Goal: Task Accomplishment & Management: Complete application form

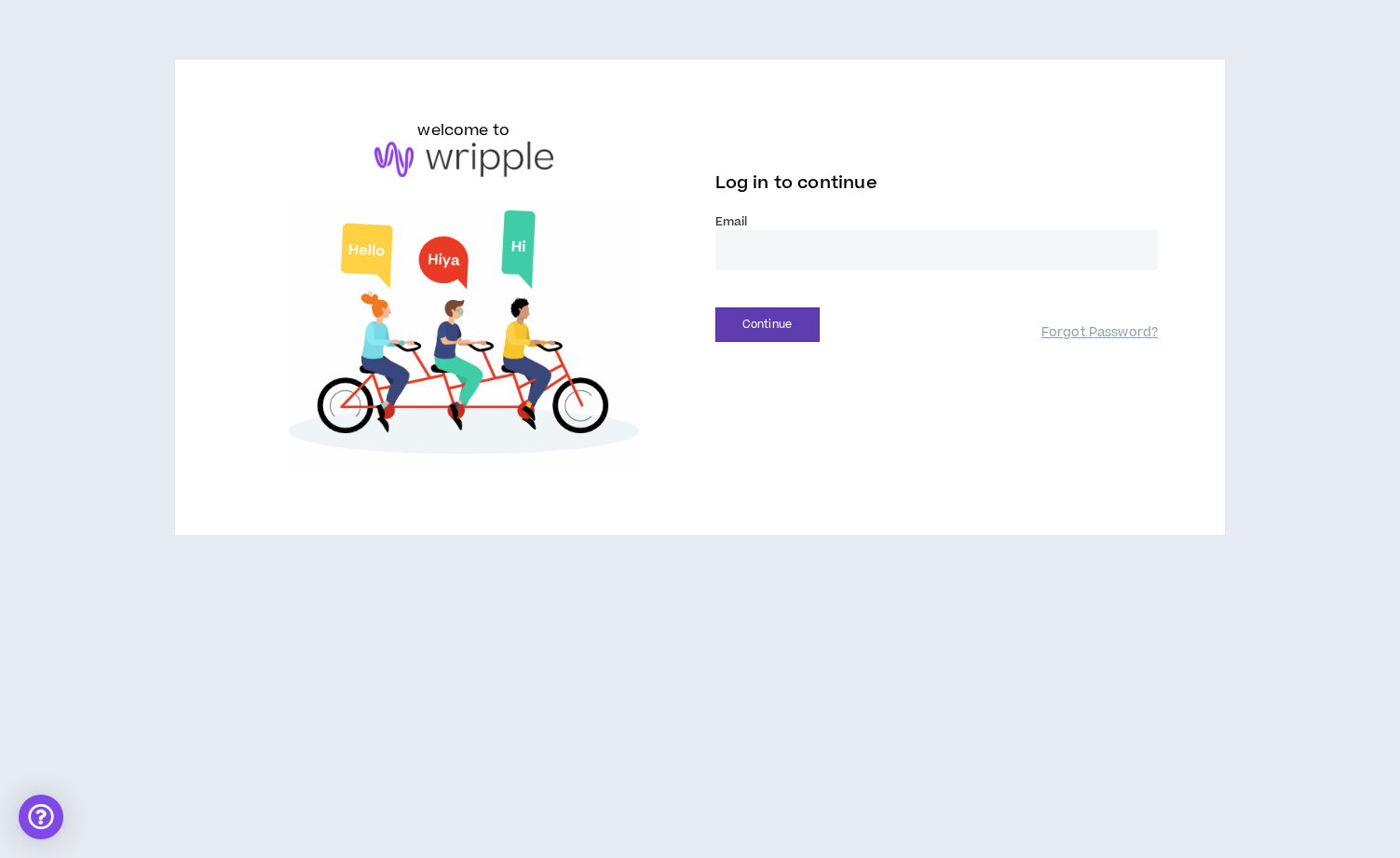
click at [775, 265] on input "email" at bounding box center [937, 250] width 443 height 40
type input "**********"
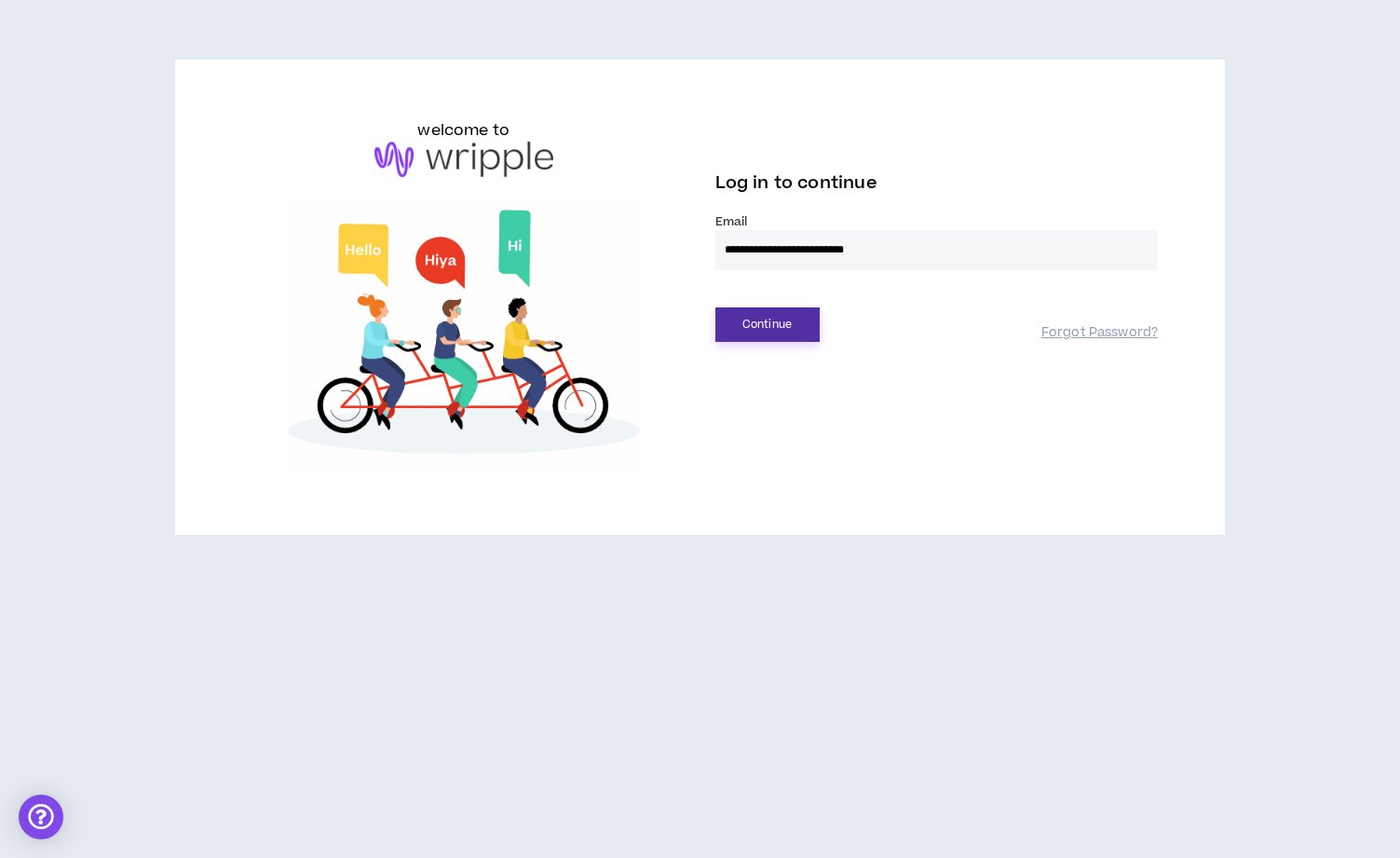
click at [772, 325] on button "Continue" at bounding box center [767, 325] width 104 height 35
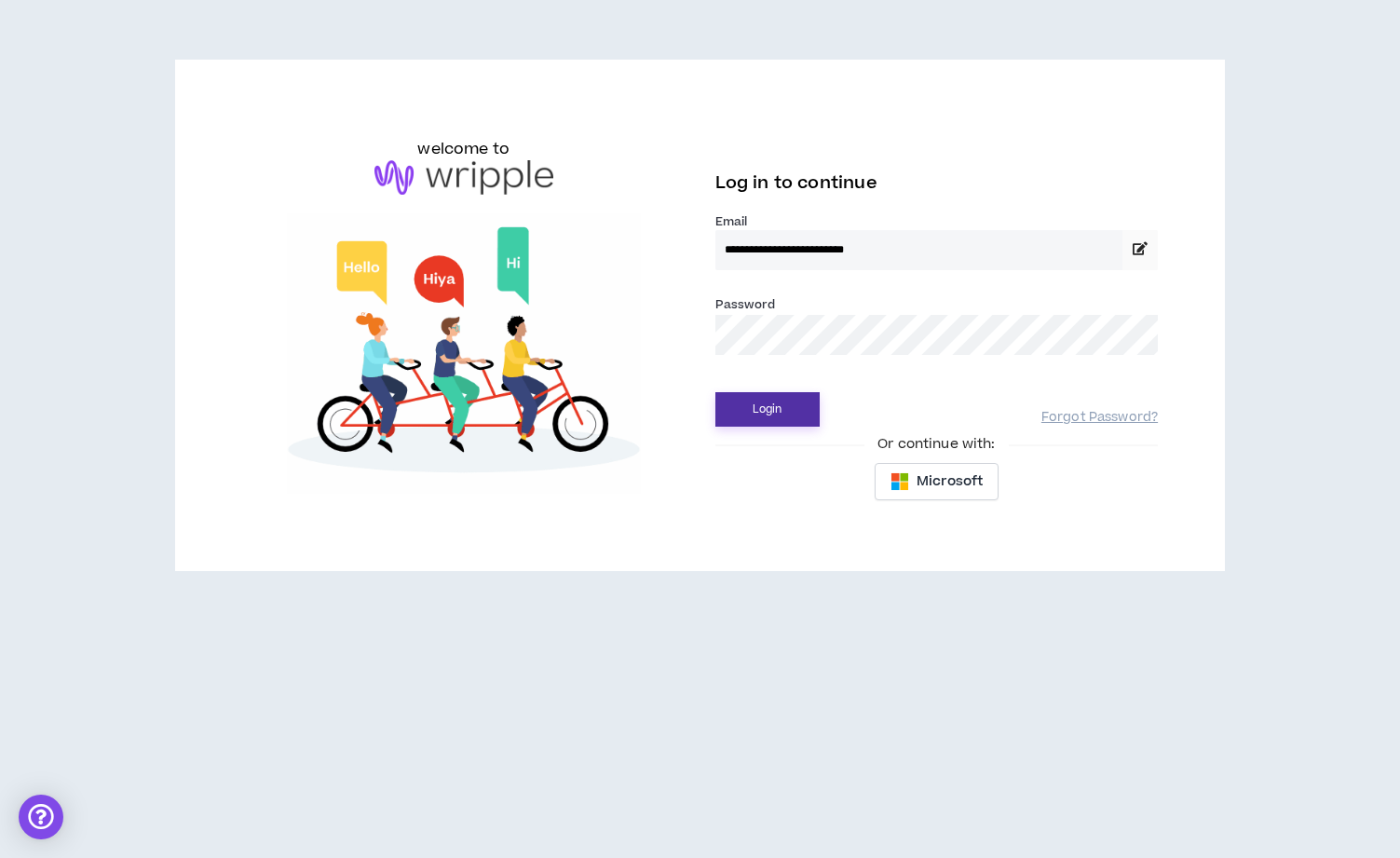
click at [782, 408] on button "Login" at bounding box center [767, 409] width 104 height 35
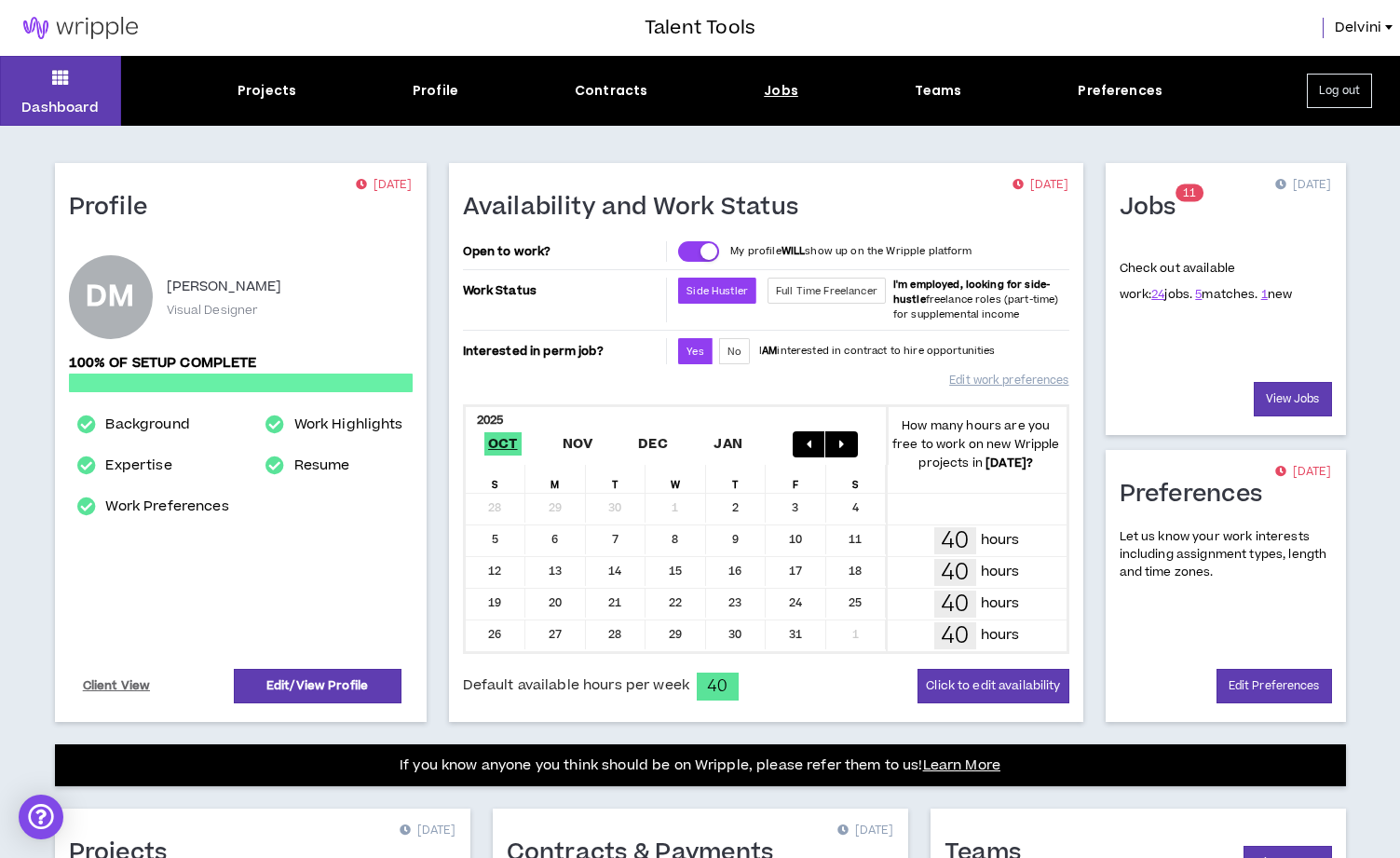
click at [783, 92] on div "Jobs" at bounding box center [781, 91] width 35 height 19
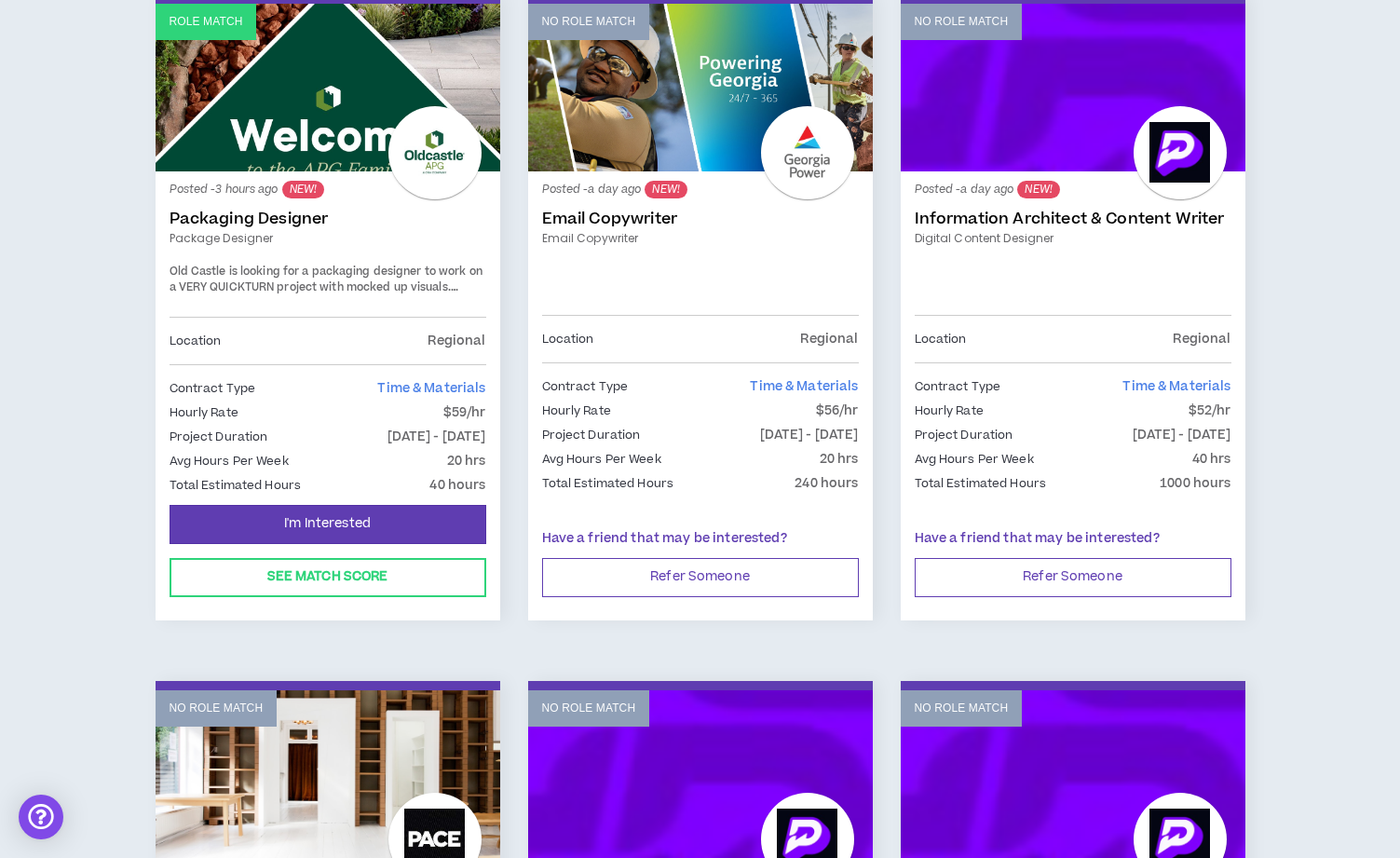
scroll to position [396, 0]
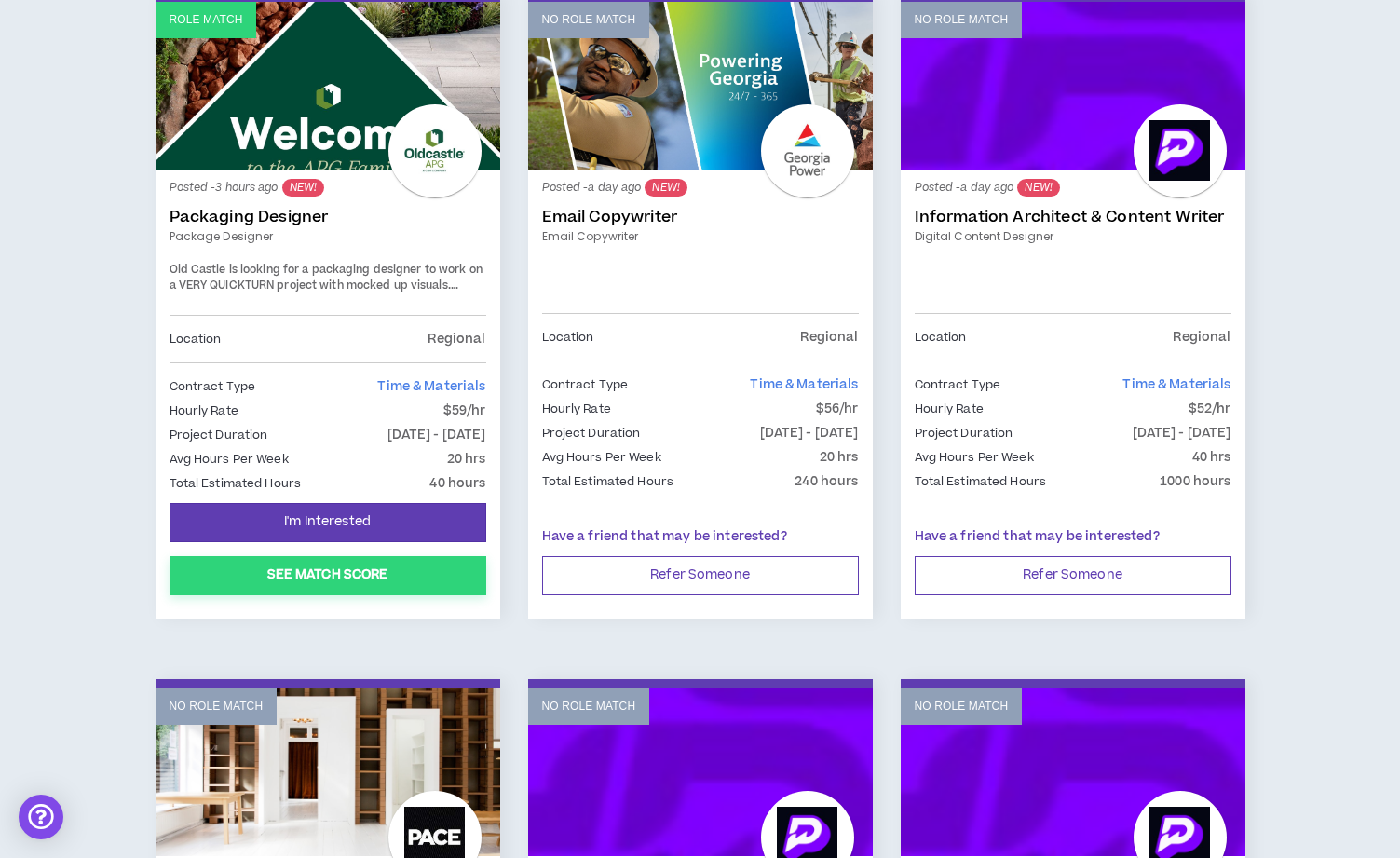
click at [364, 579] on button "See Match Score" at bounding box center [327, 575] width 317 height 39
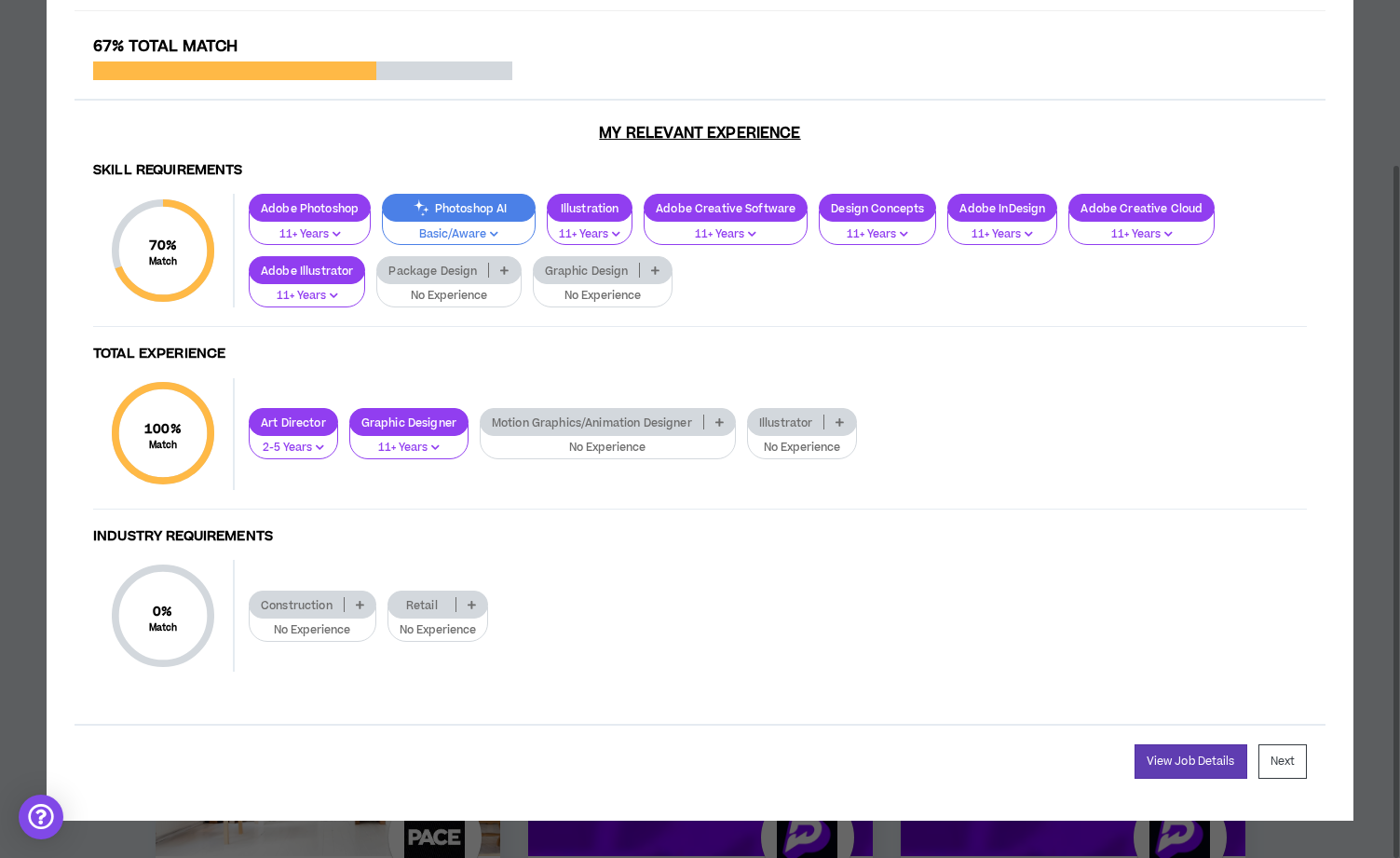
click at [609, 269] on p "Graphic Design" at bounding box center [586, 271] width 106 height 14
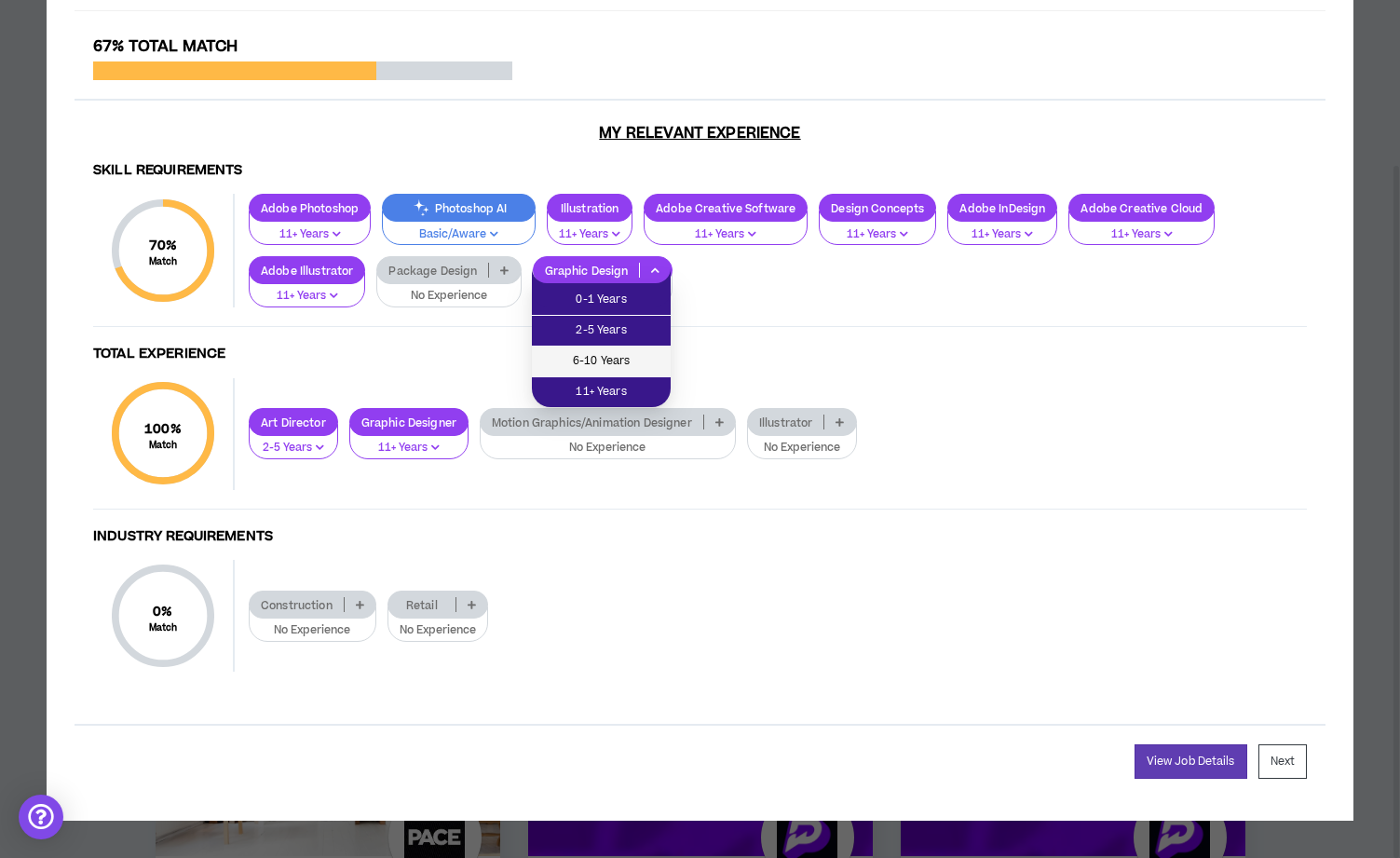
click at [621, 364] on span "6-10 Years" at bounding box center [601, 361] width 117 height 20
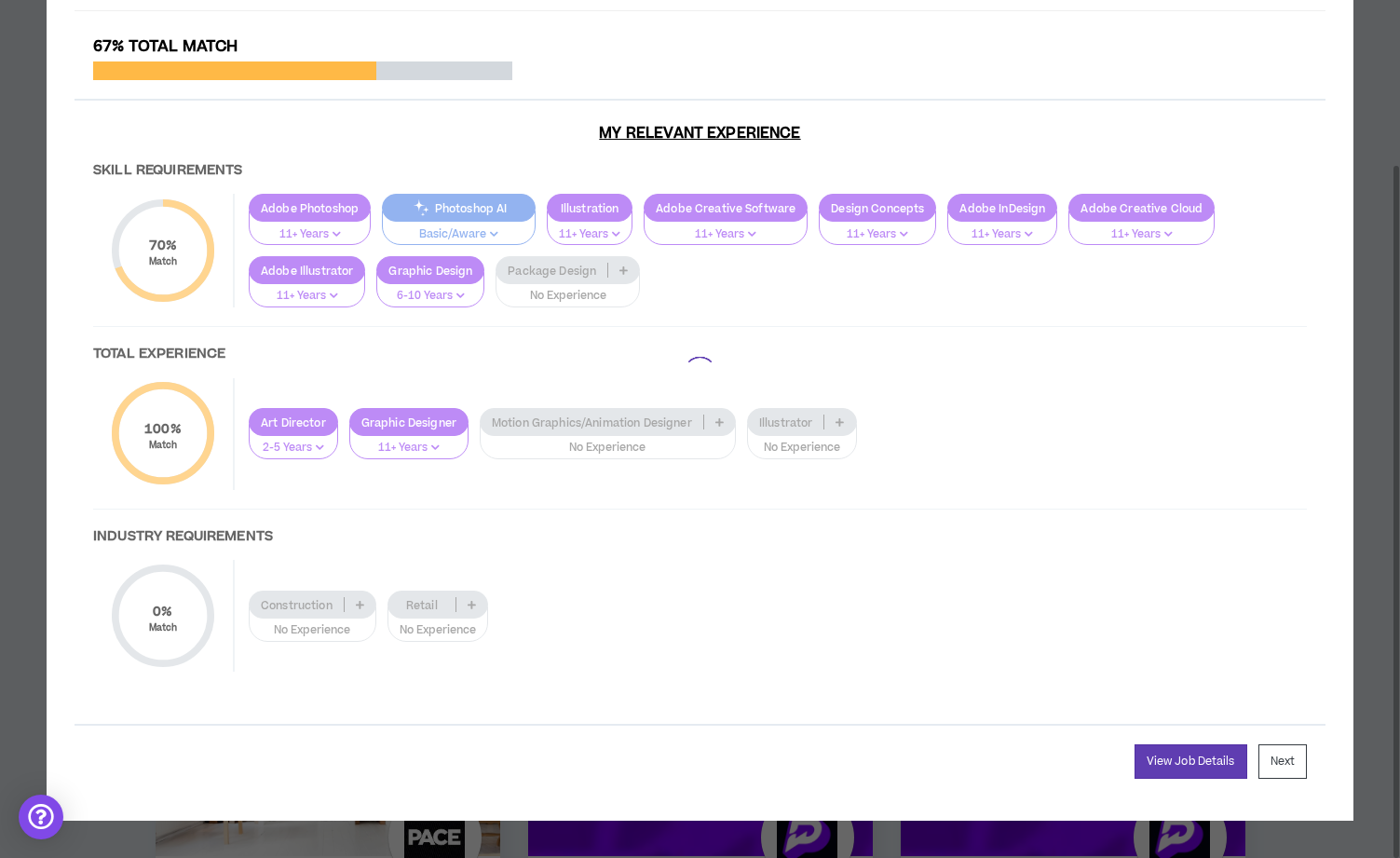
click at [568, 272] on div at bounding box center [699, 373] width 1251 height 671
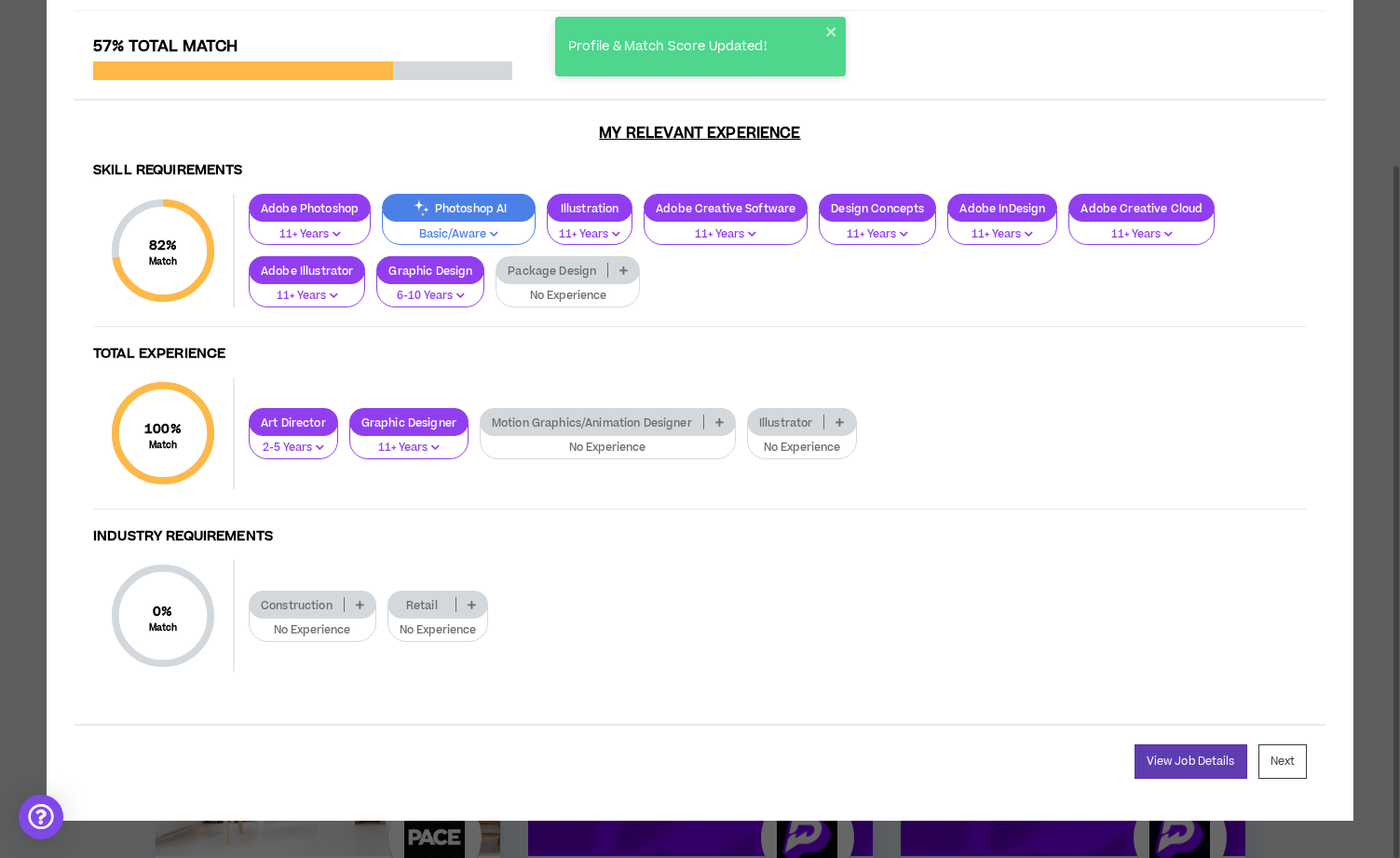
click at [572, 273] on p "Package Design" at bounding box center [551, 271] width 111 height 14
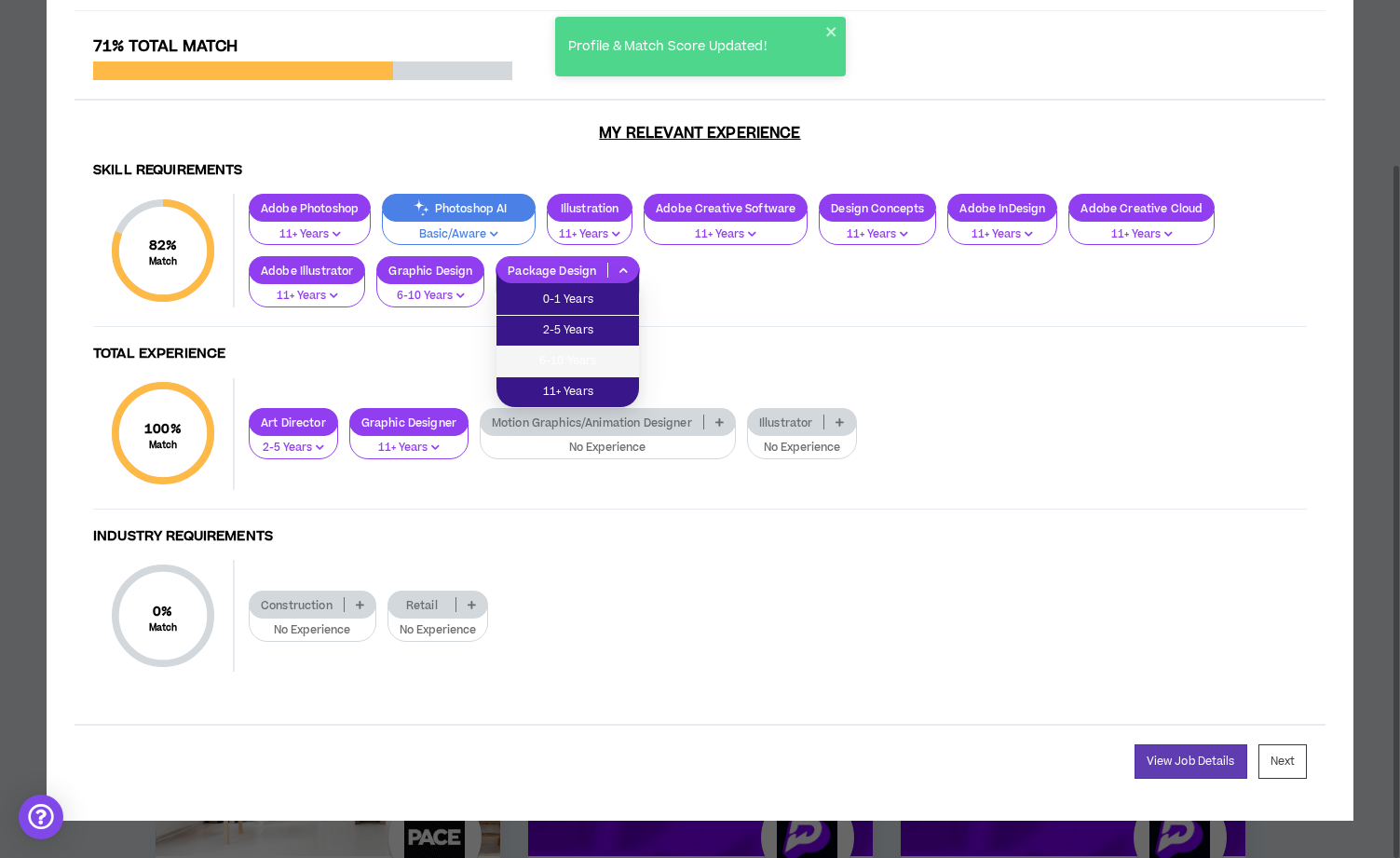
click at [578, 358] on span "6-10 Years" at bounding box center [567, 361] width 120 height 20
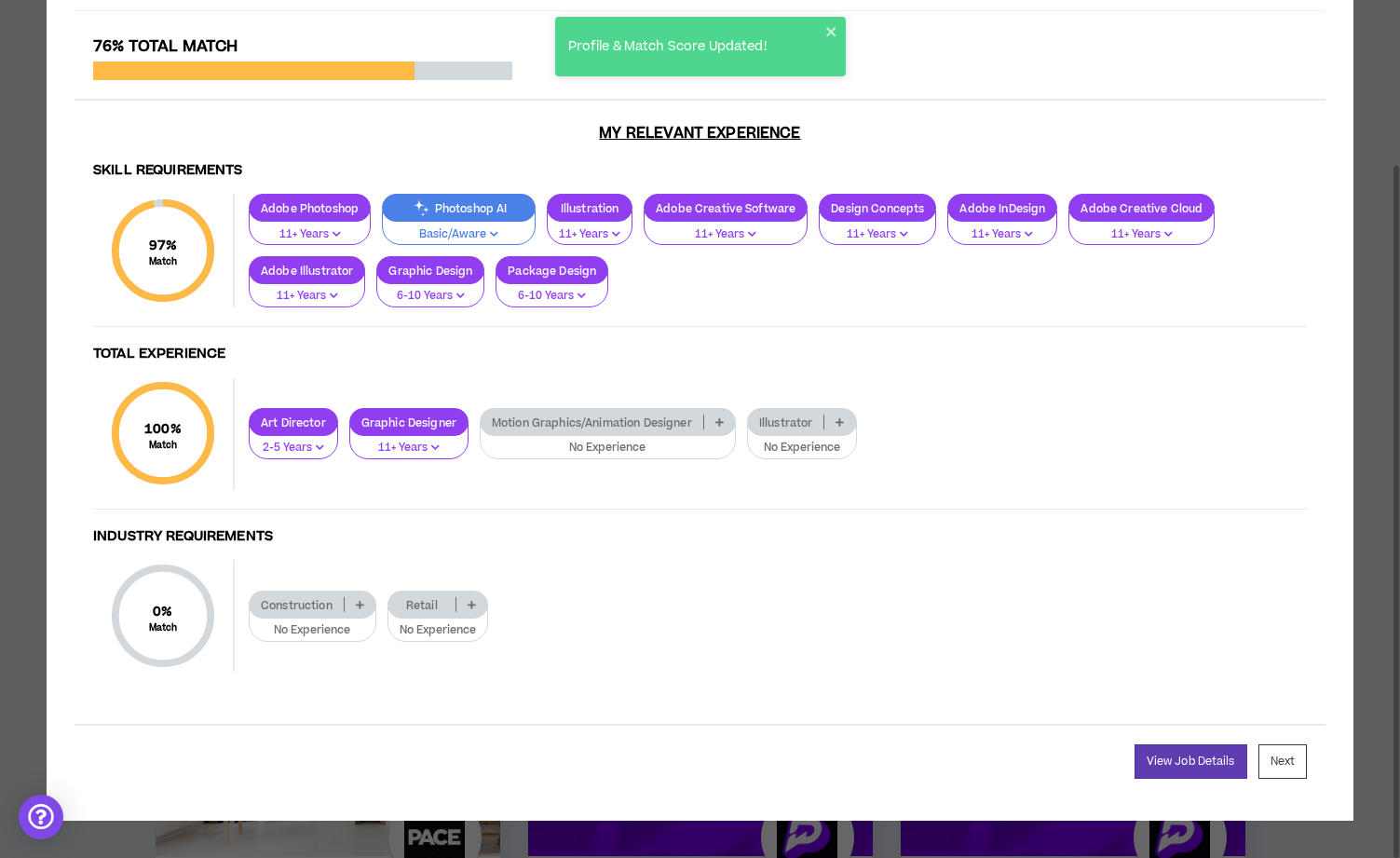
click at [636, 427] on p "Motion Graphics/Animation Designer" at bounding box center [591, 422] width 222 height 14
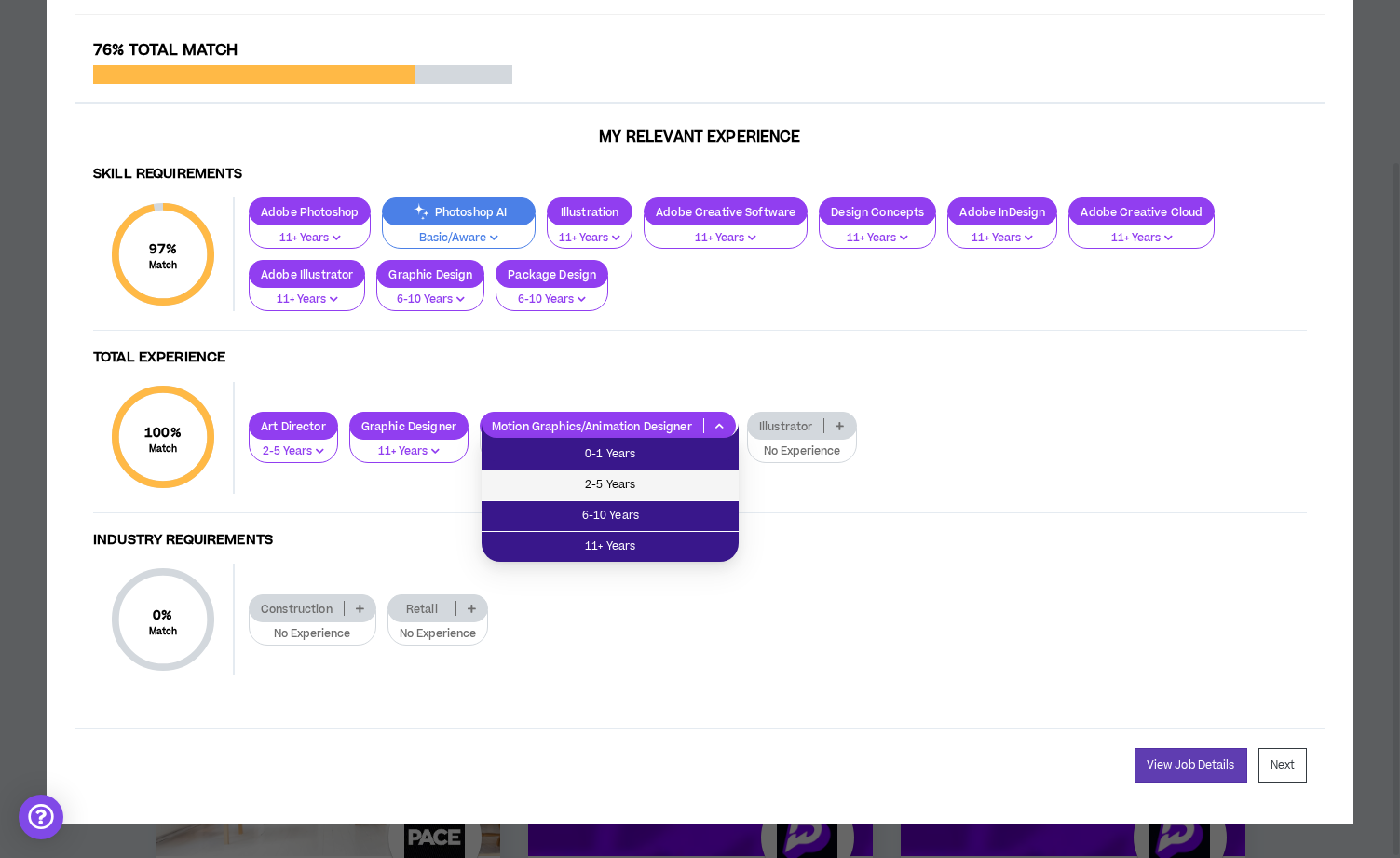
click at [639, 474] on li "2-5 Years" at bounding box center [609, 485] width 257 height 31
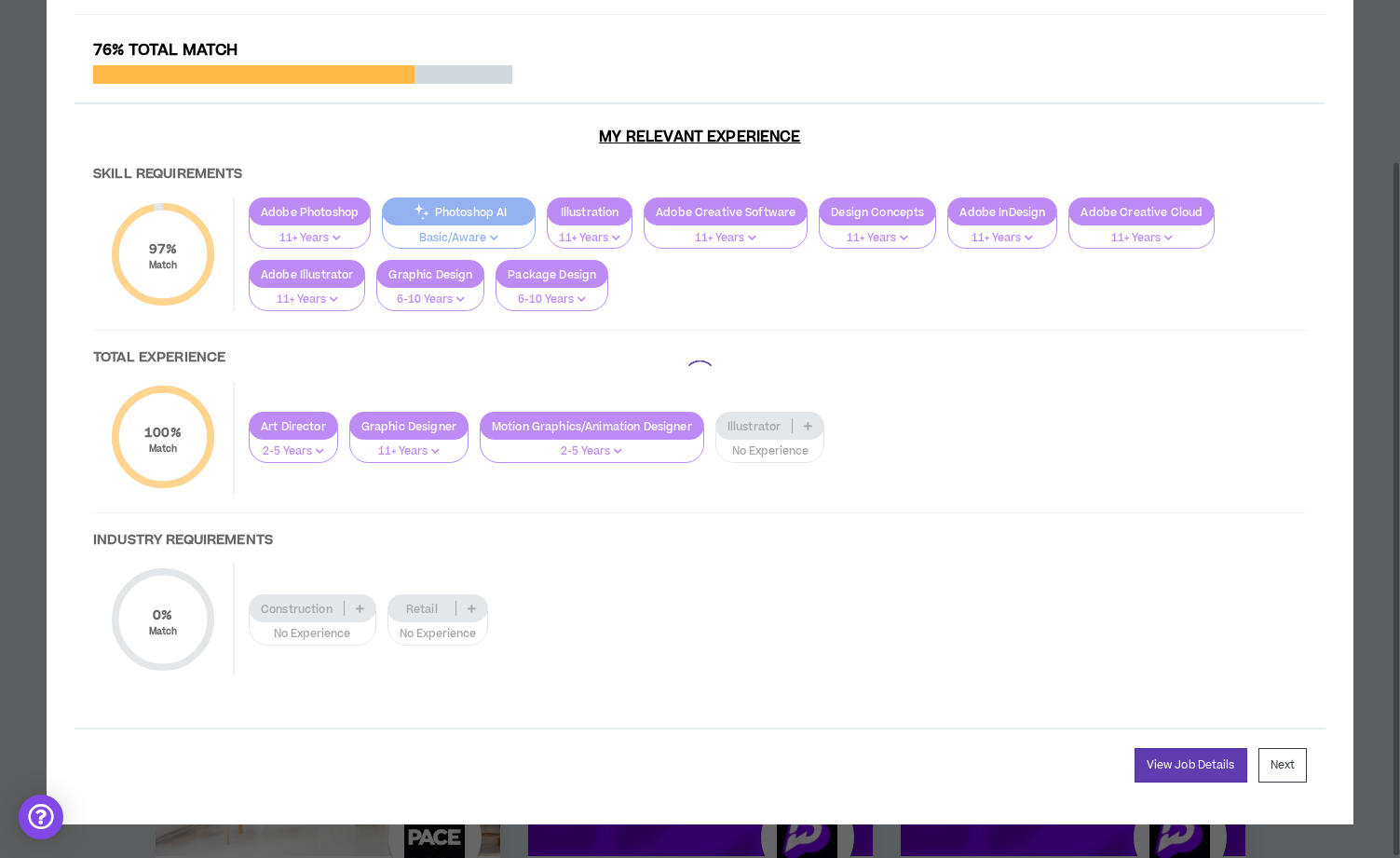
click at [763, 429] on div at bounding box center [699, 377] width 1251 height 671
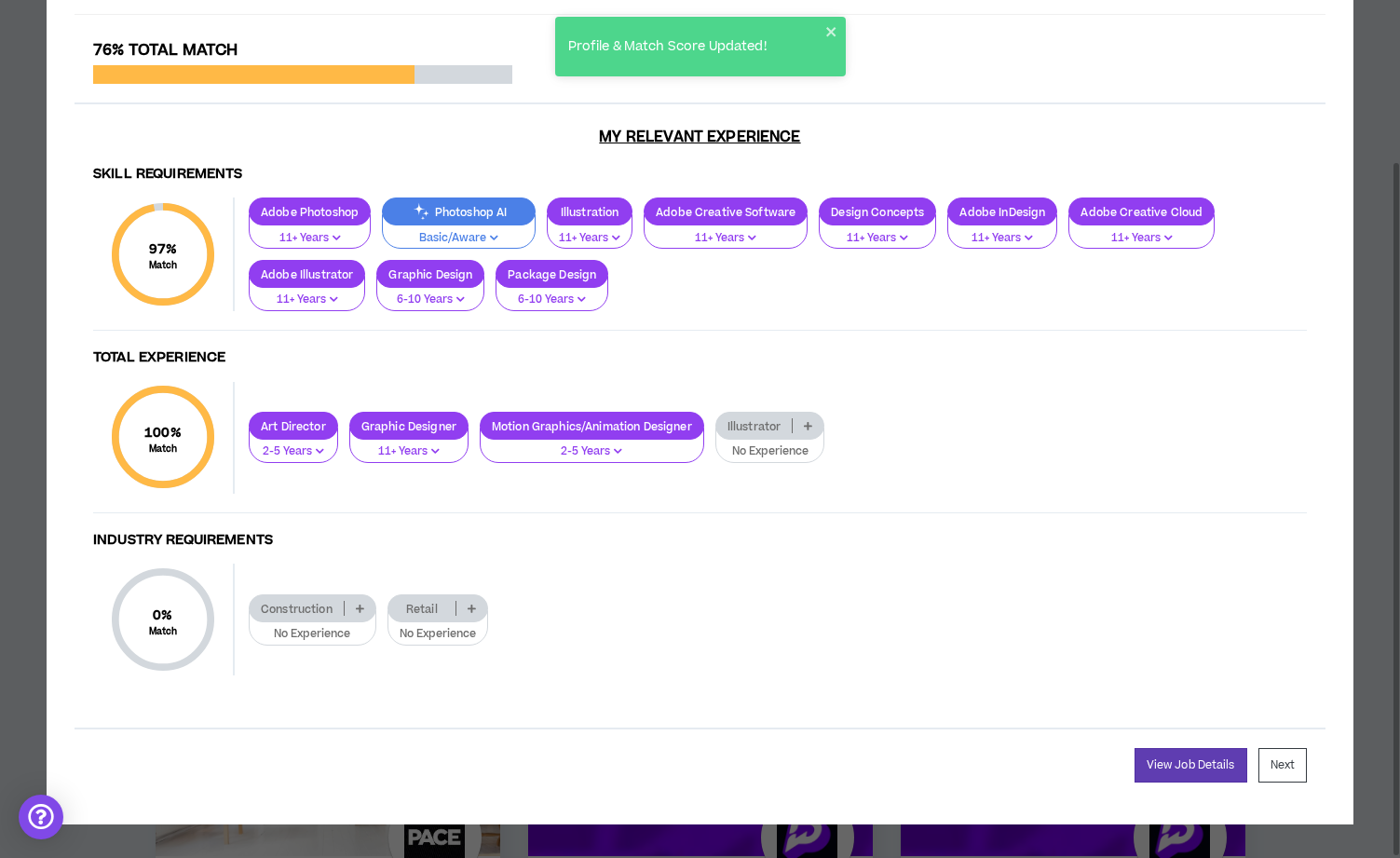
click at [770, 430] on p "Illustrator" at bounding box center [754, 426] width 76 height 14
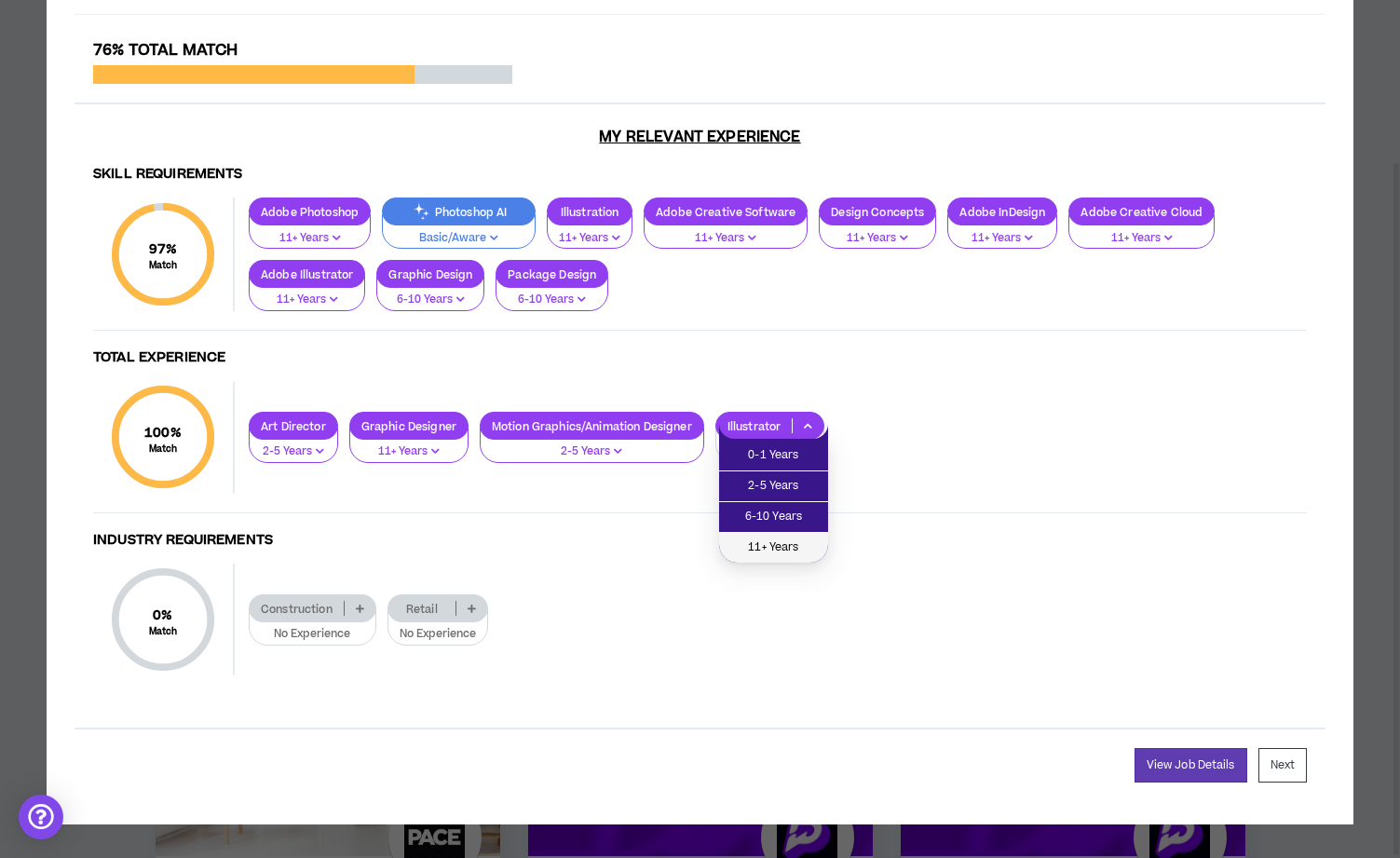
click at [783, 551] on span "11+ Years" at bounding box center [773, 547] width 87 height 20
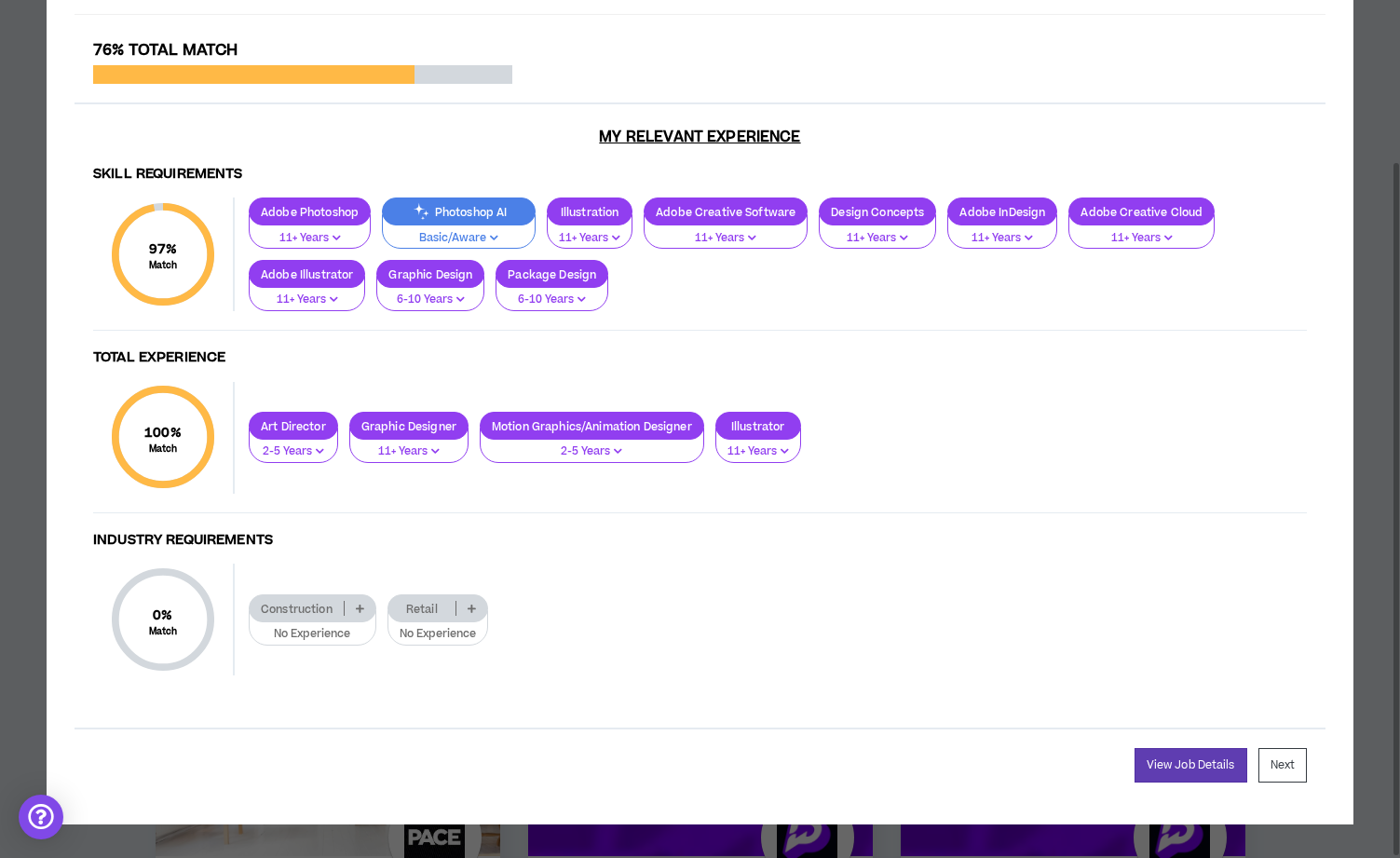
click at [486, 219] on p "Photoshop AI" at bounding box center [458, 212] width 152 height 14
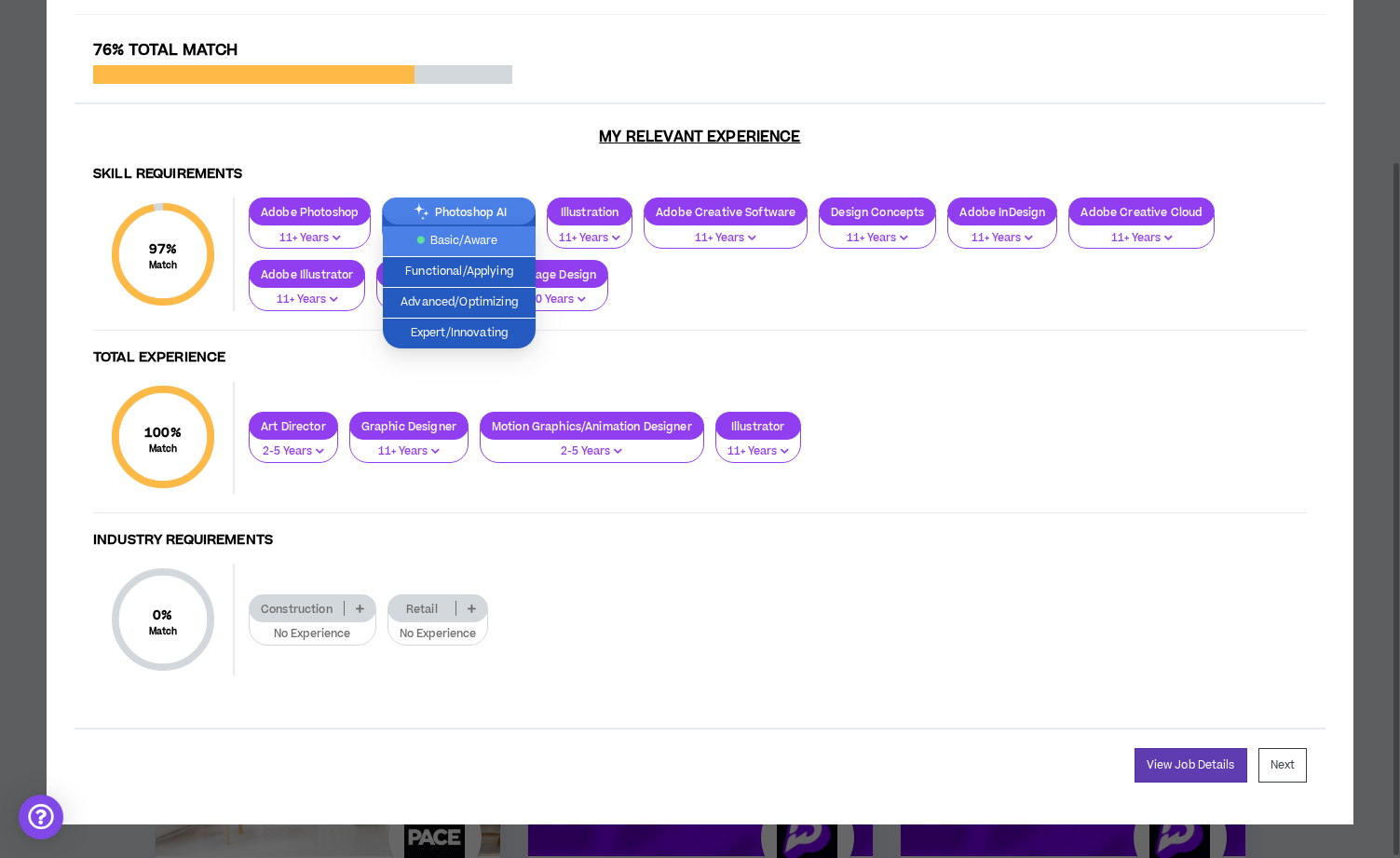
click at [495, 243] on span "Basic/Aware" at bounding box center [458, 241] width 130 height 20
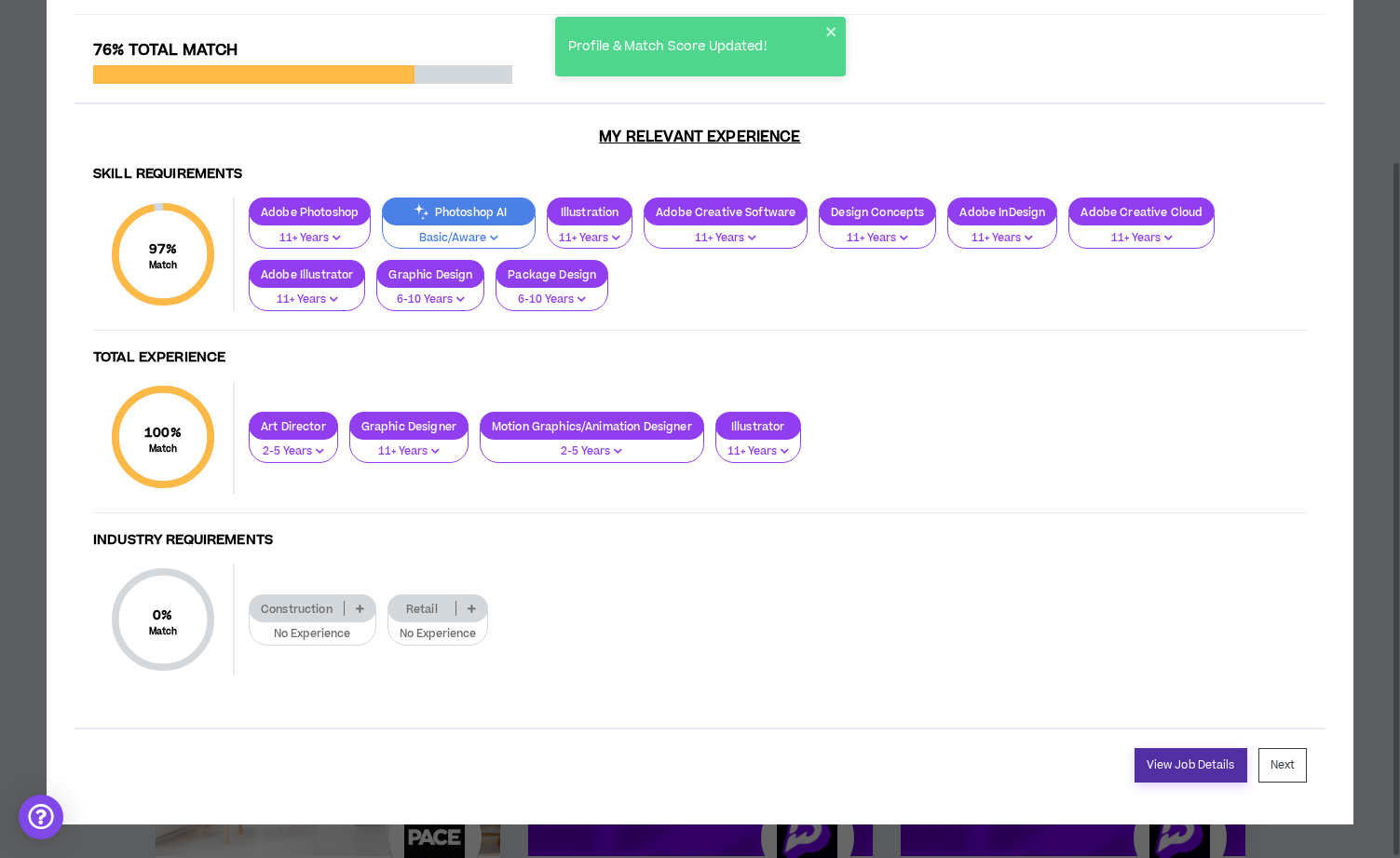
click at [1179, 765] on link "View Job Details" at bounding box center [1190, 766] width 113 height 35
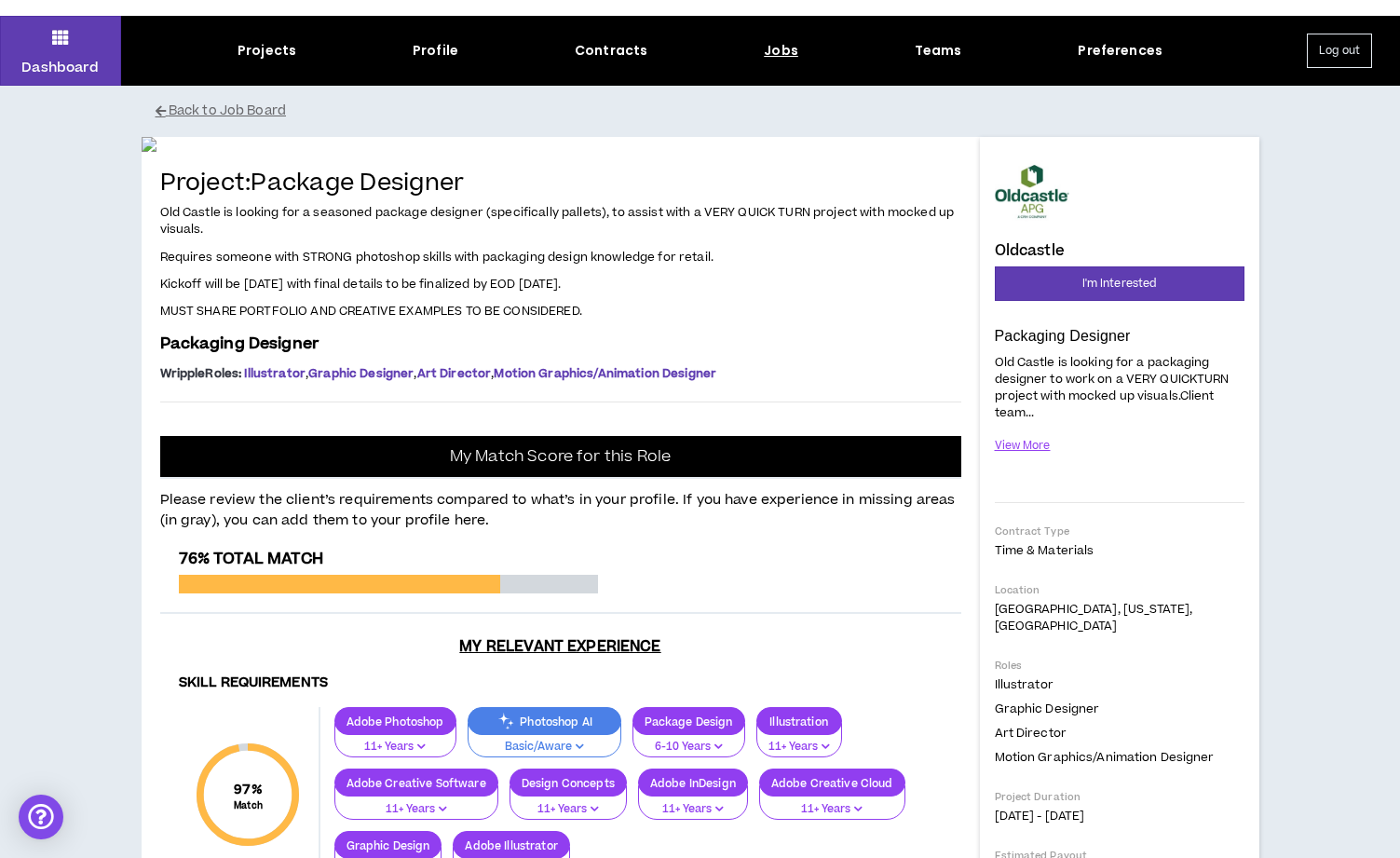
scroll to position [49, 0]
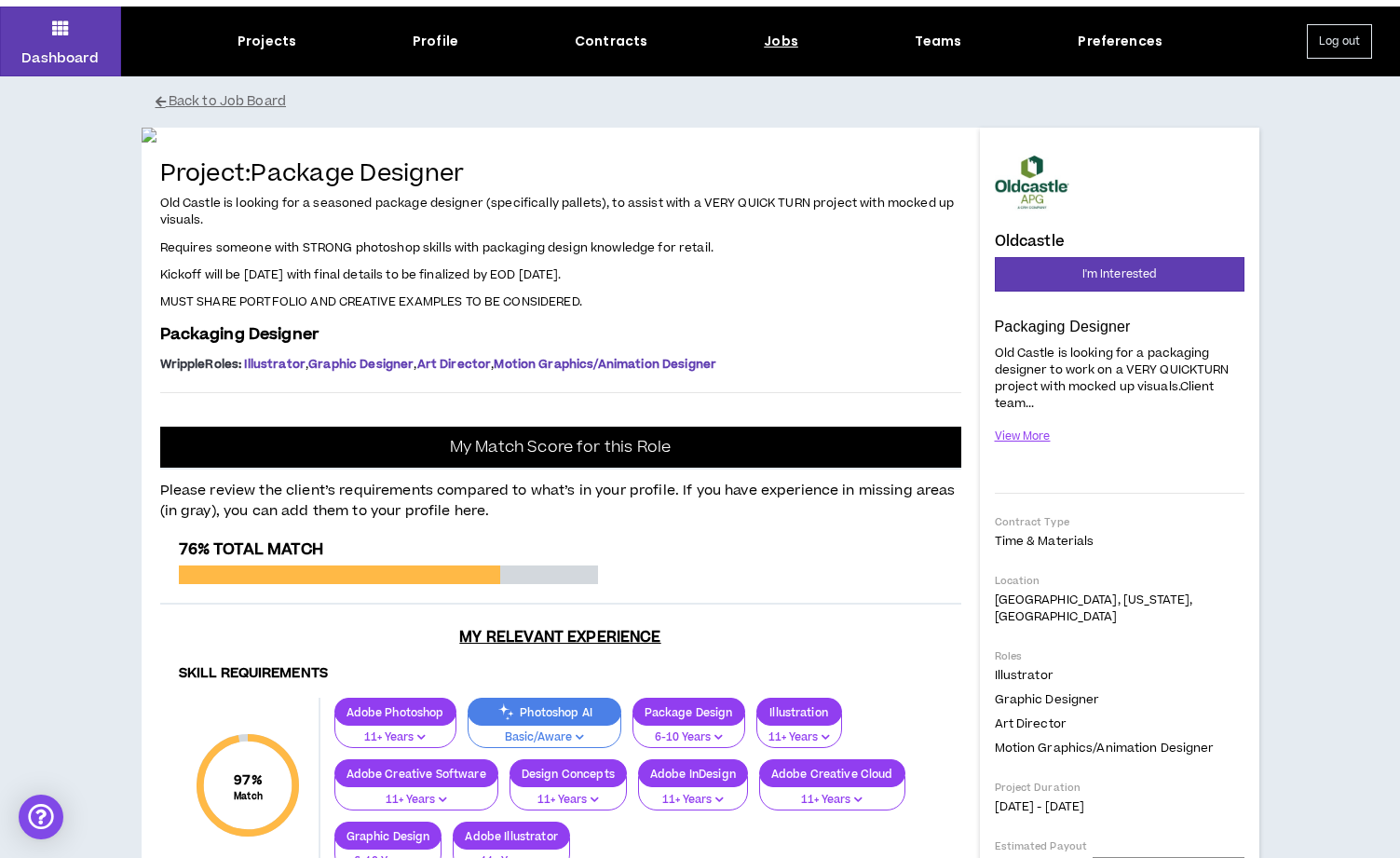
click at [780, 42] on div "Jobs" at bounding box center [781, 41] width 35 height 19
click at [781, 40] on div "Jobs" at bounding box center [781, 41] width 35 height 19
click at [242, 105] on button "Back to Job Board" at bounding box center [714, 102] width 1117 height 33
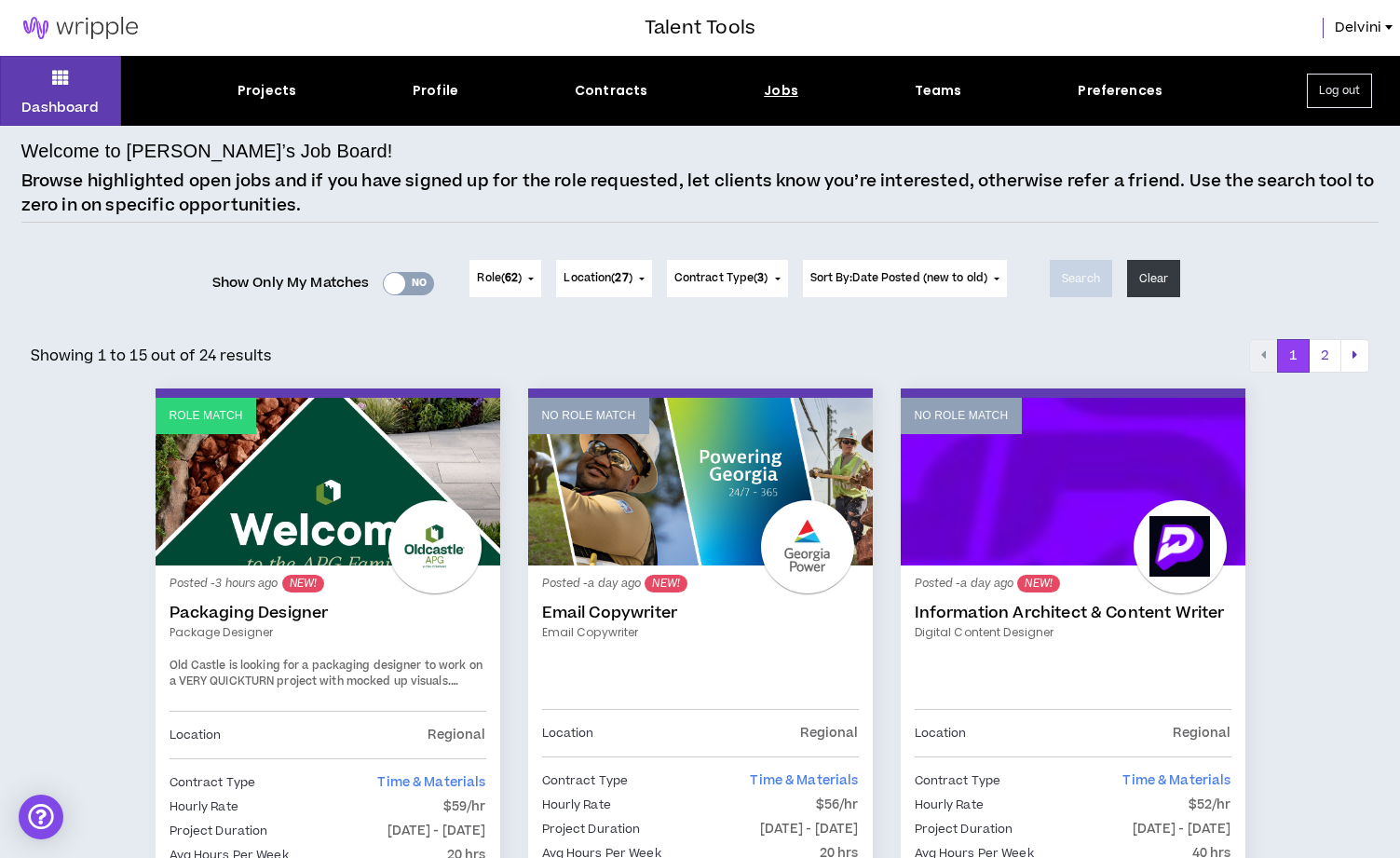
click at [411, 288] on div "Yes No" at bounding box center [407, 283] width 51 height 23
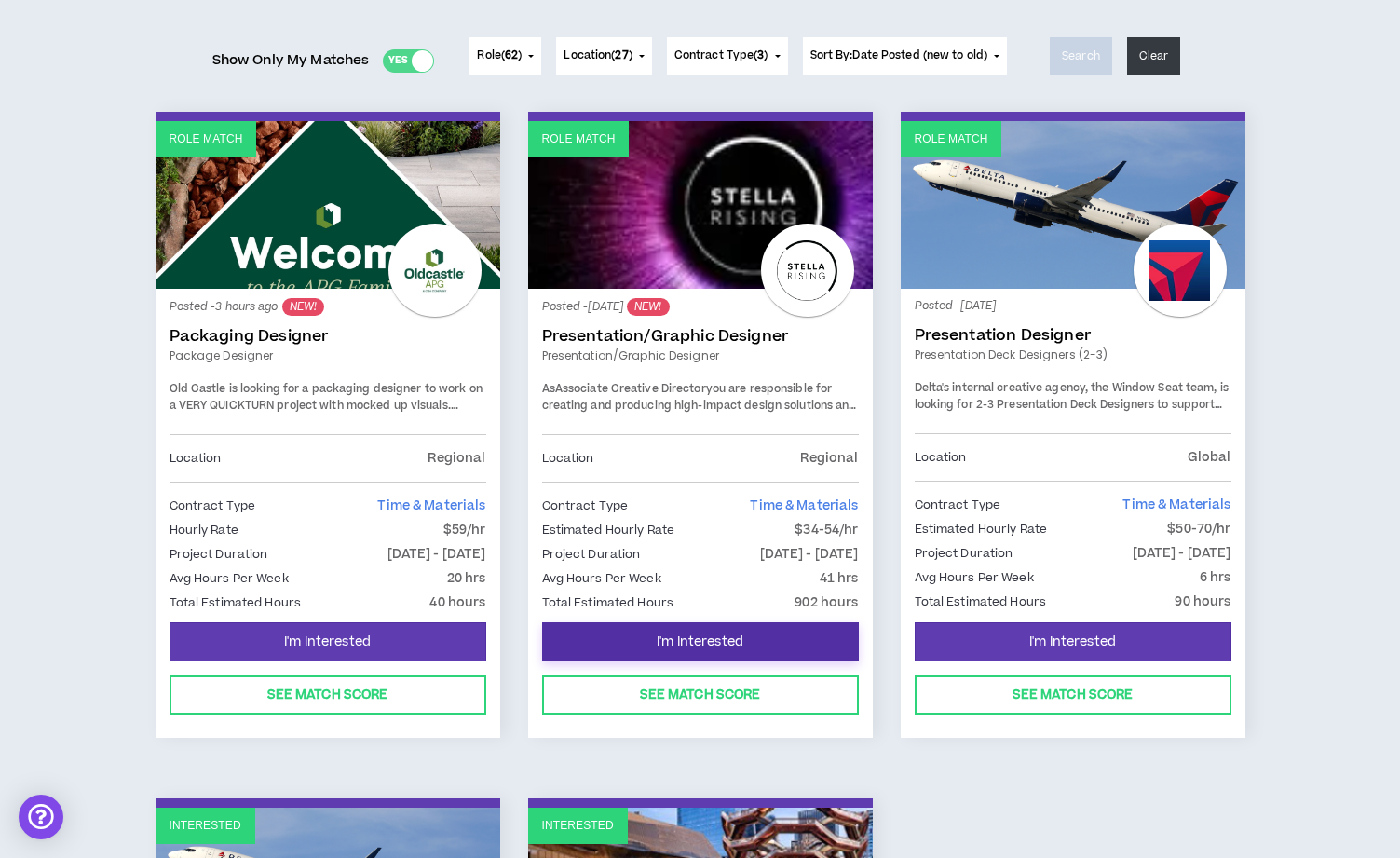
scroll to position [227, 0]
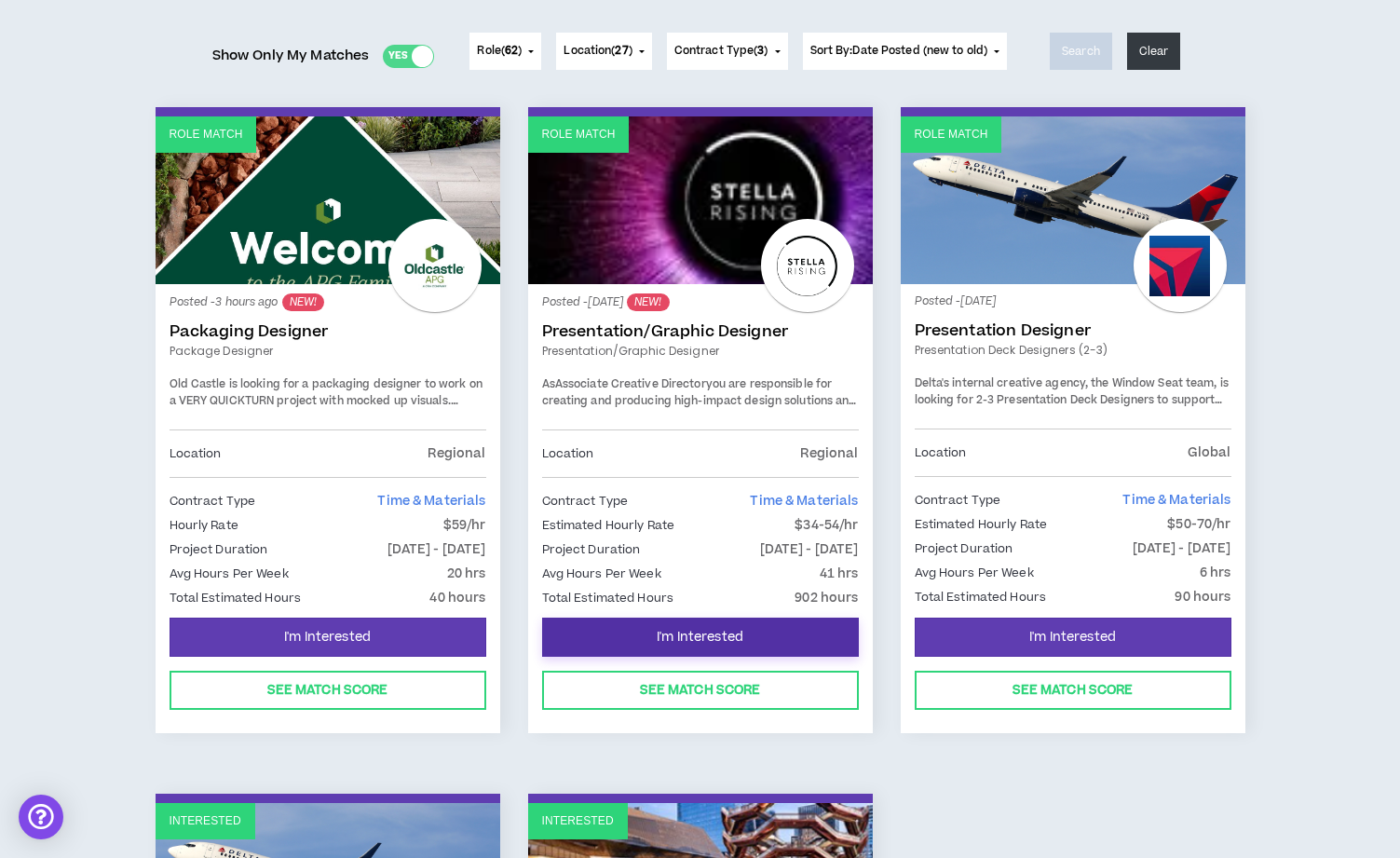
click at [739, 633] on span "I'm Interested" at bounding box center [700, 637] width 87 height 17
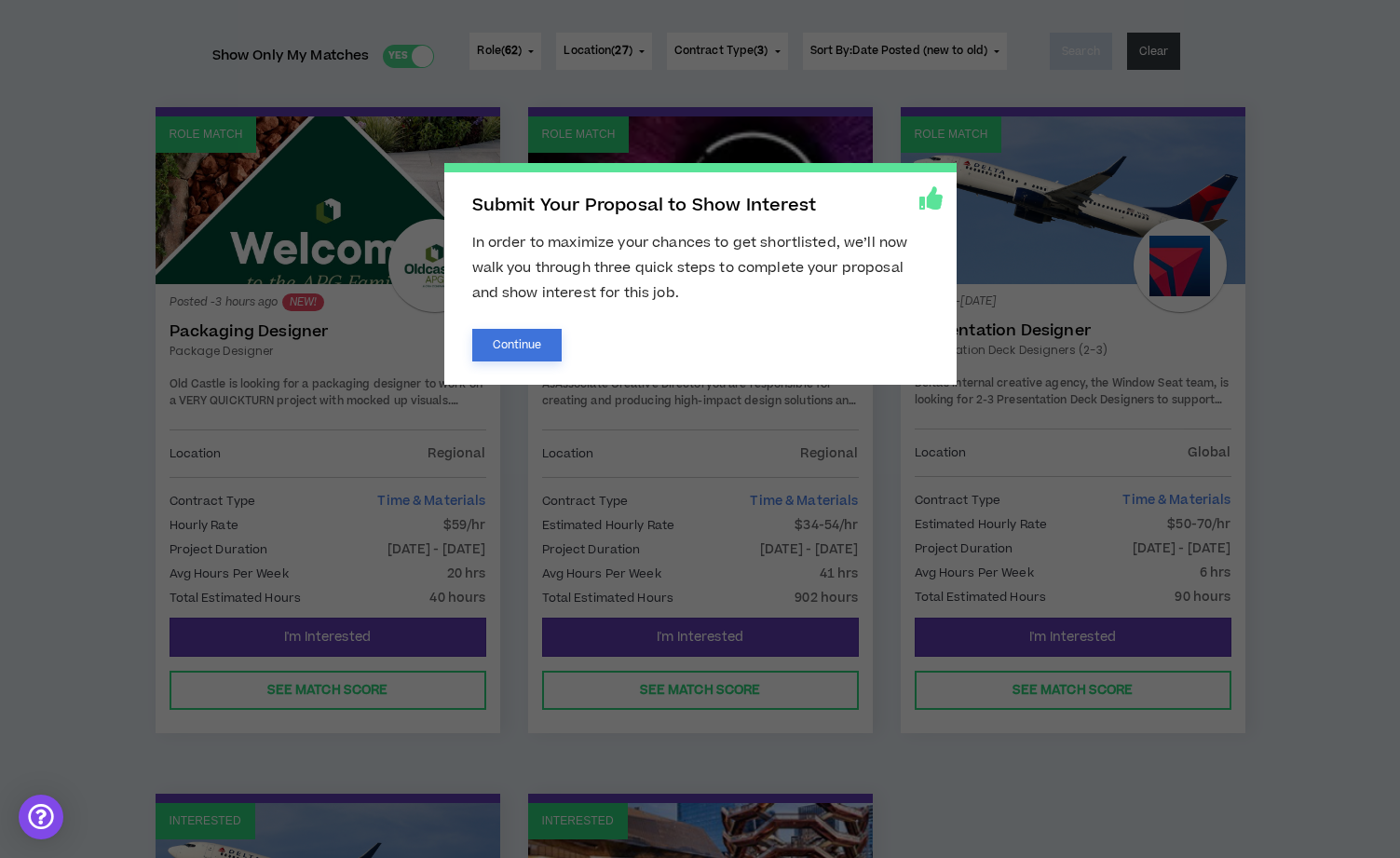
click at [511, 343] on button "Continue" at bounding box center [517, 345] width 91 height 33
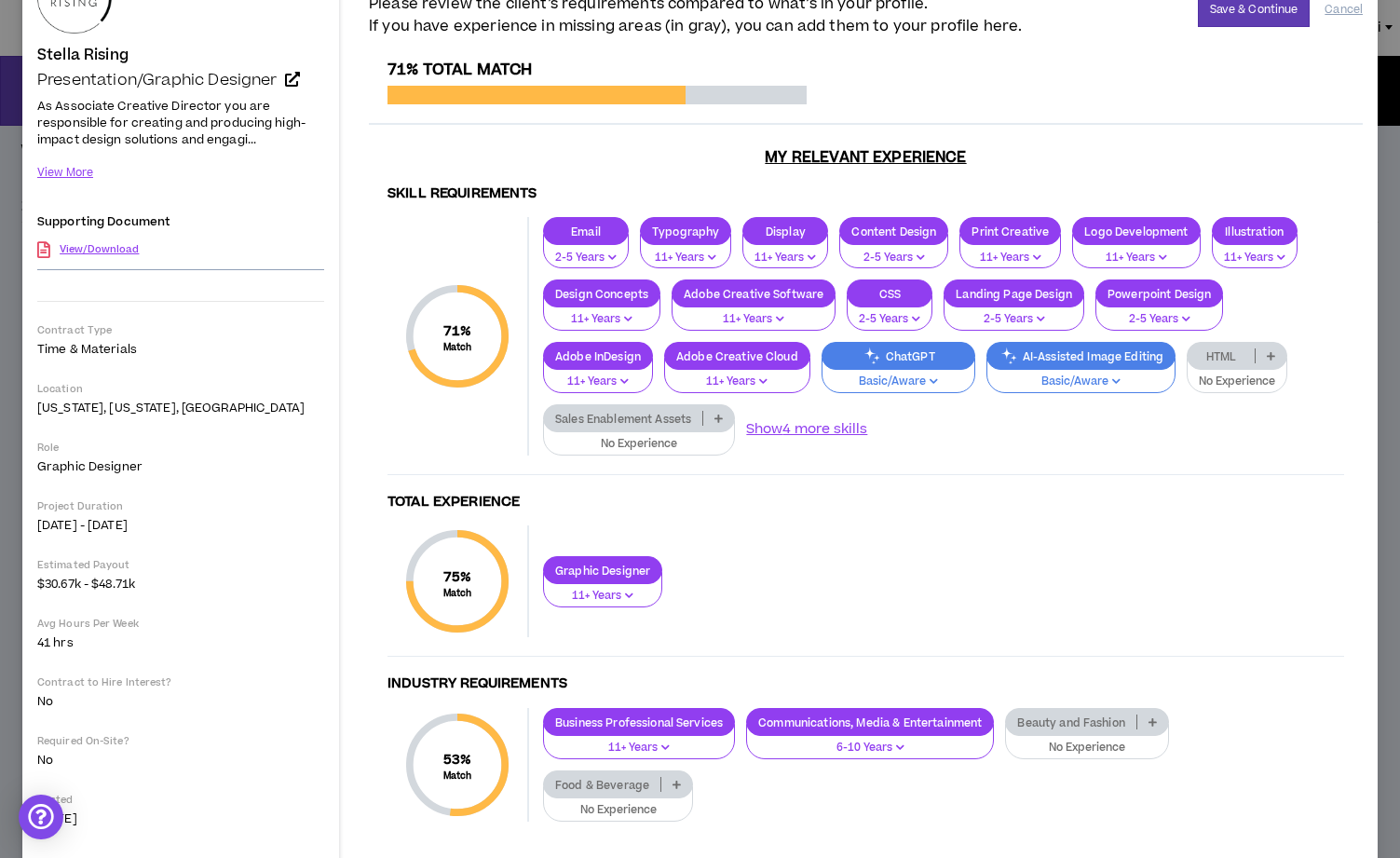
scroll to position [172, 0]
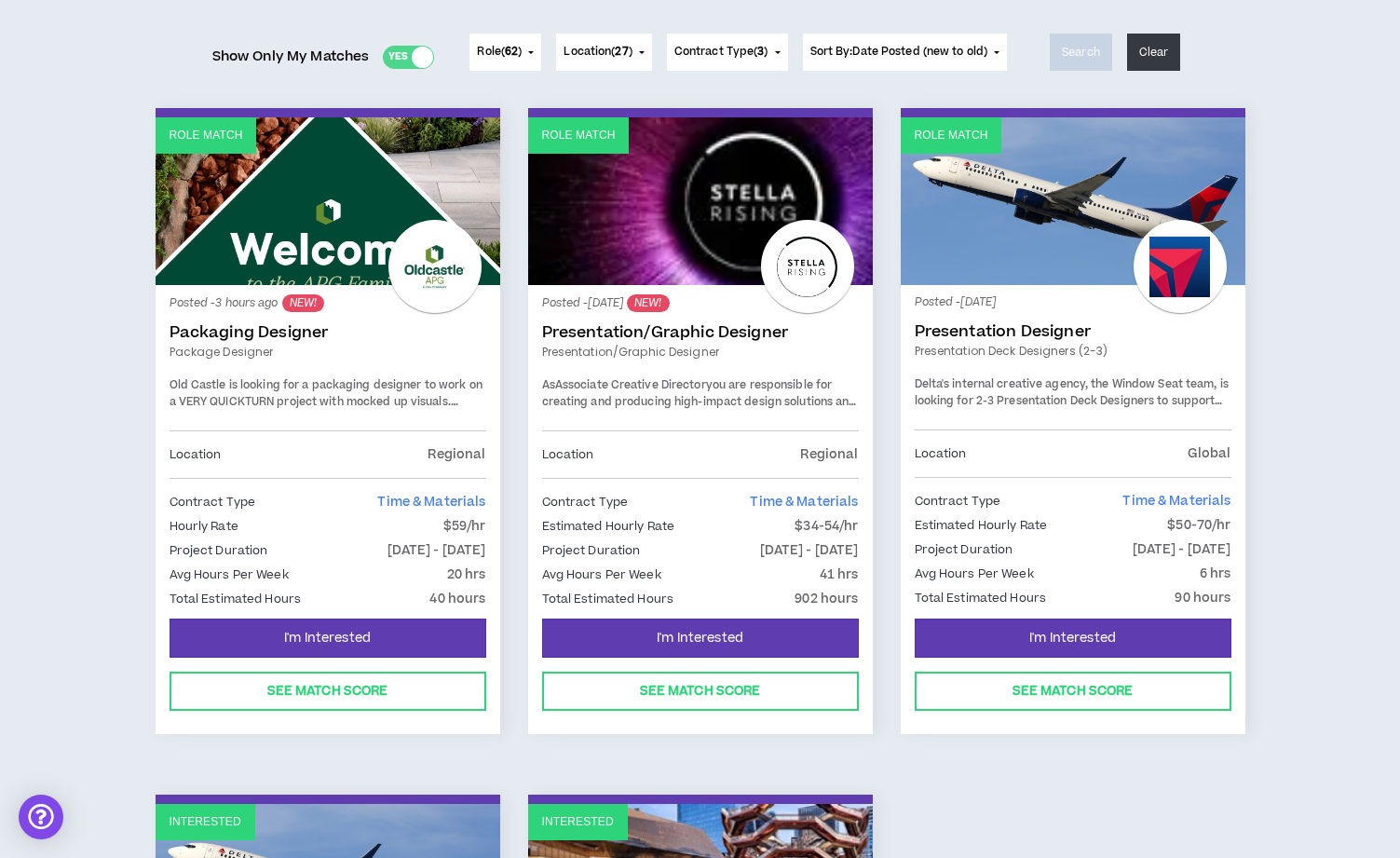
scroll to position [227, 0]
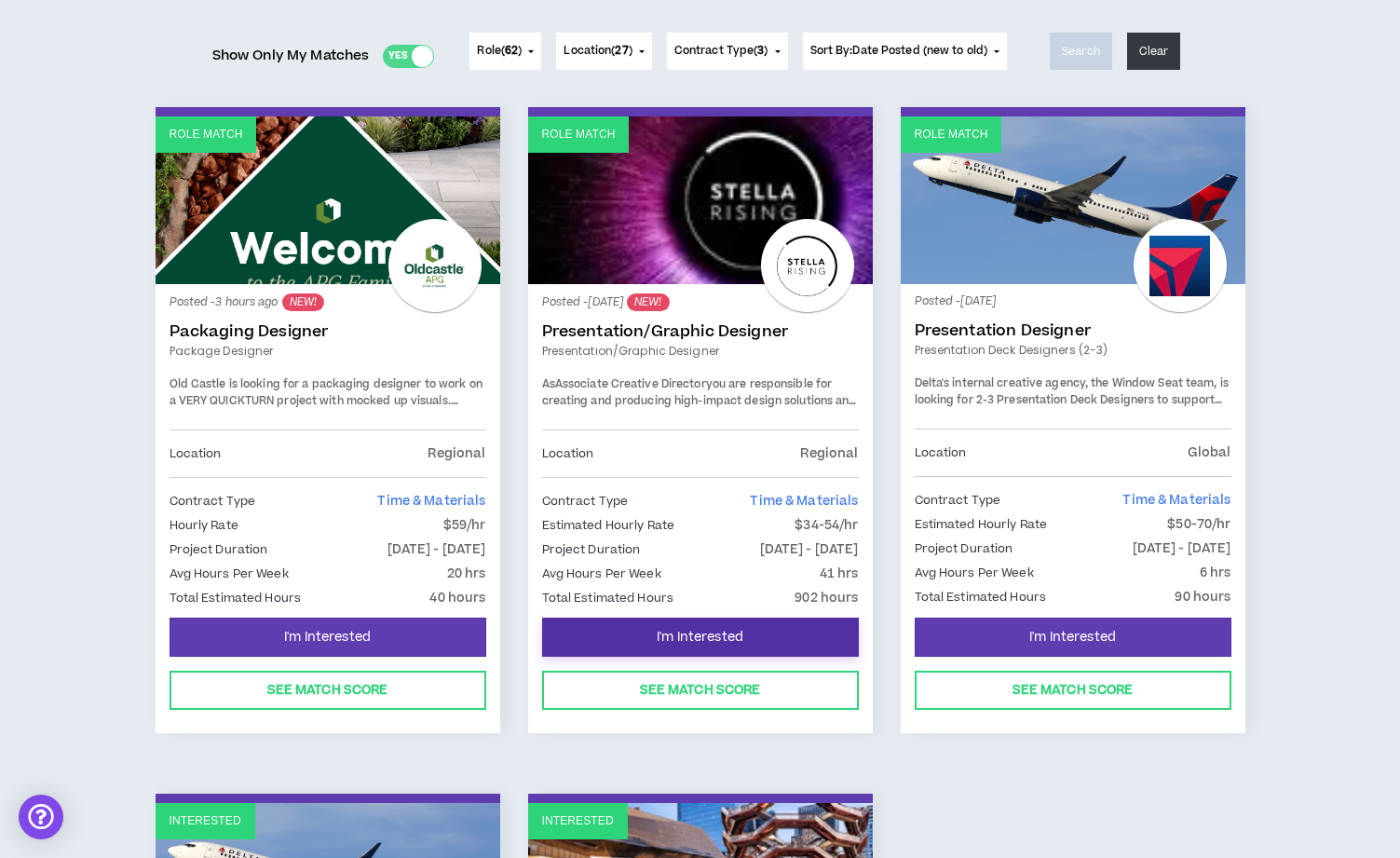
click at [712, 637] on span "I'm Interested" at bounding box center [700, 637] width 87 height 17
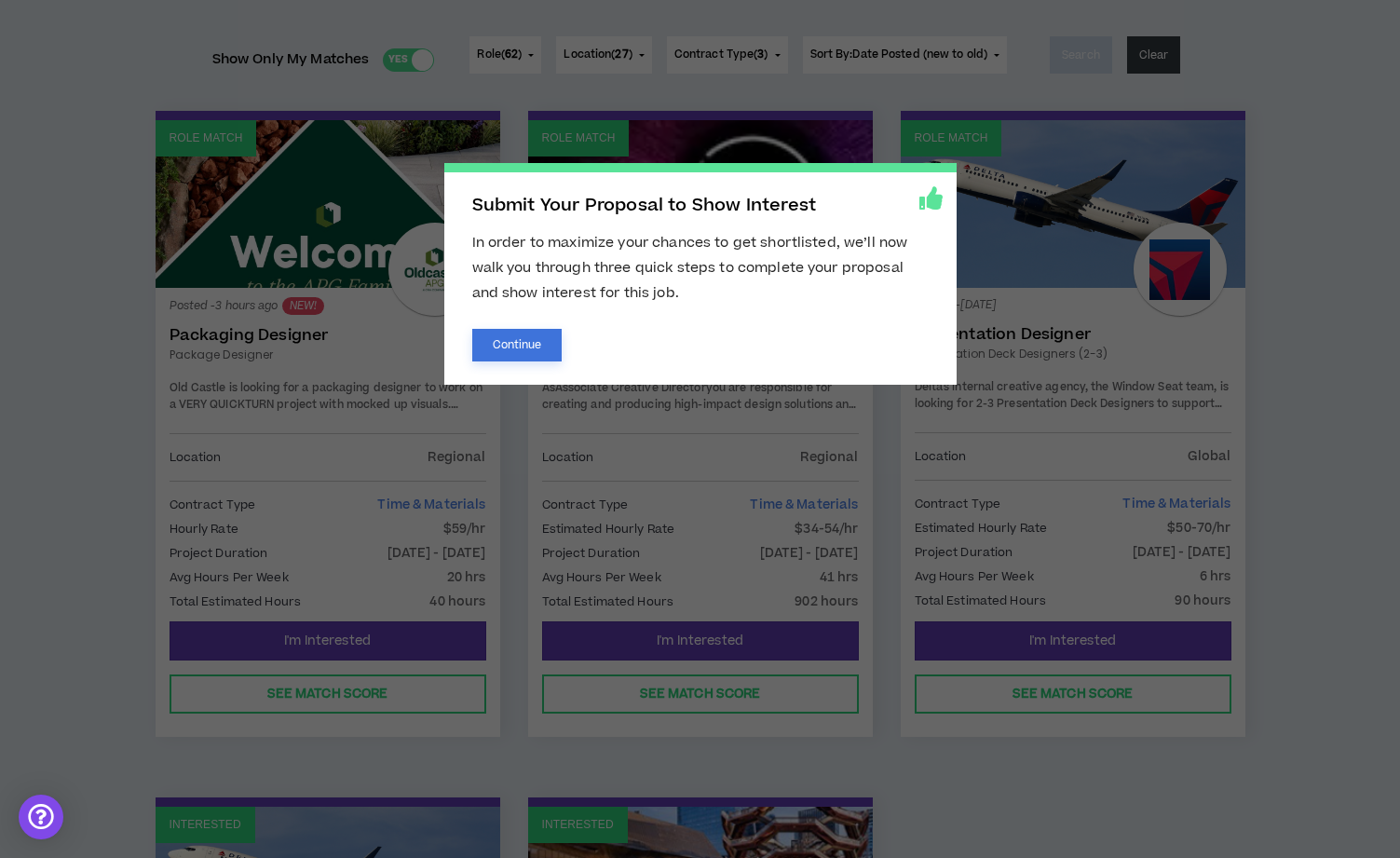
click at [518, 339] on button "Continue" at bounding box center [517, 345] width 91 height 33
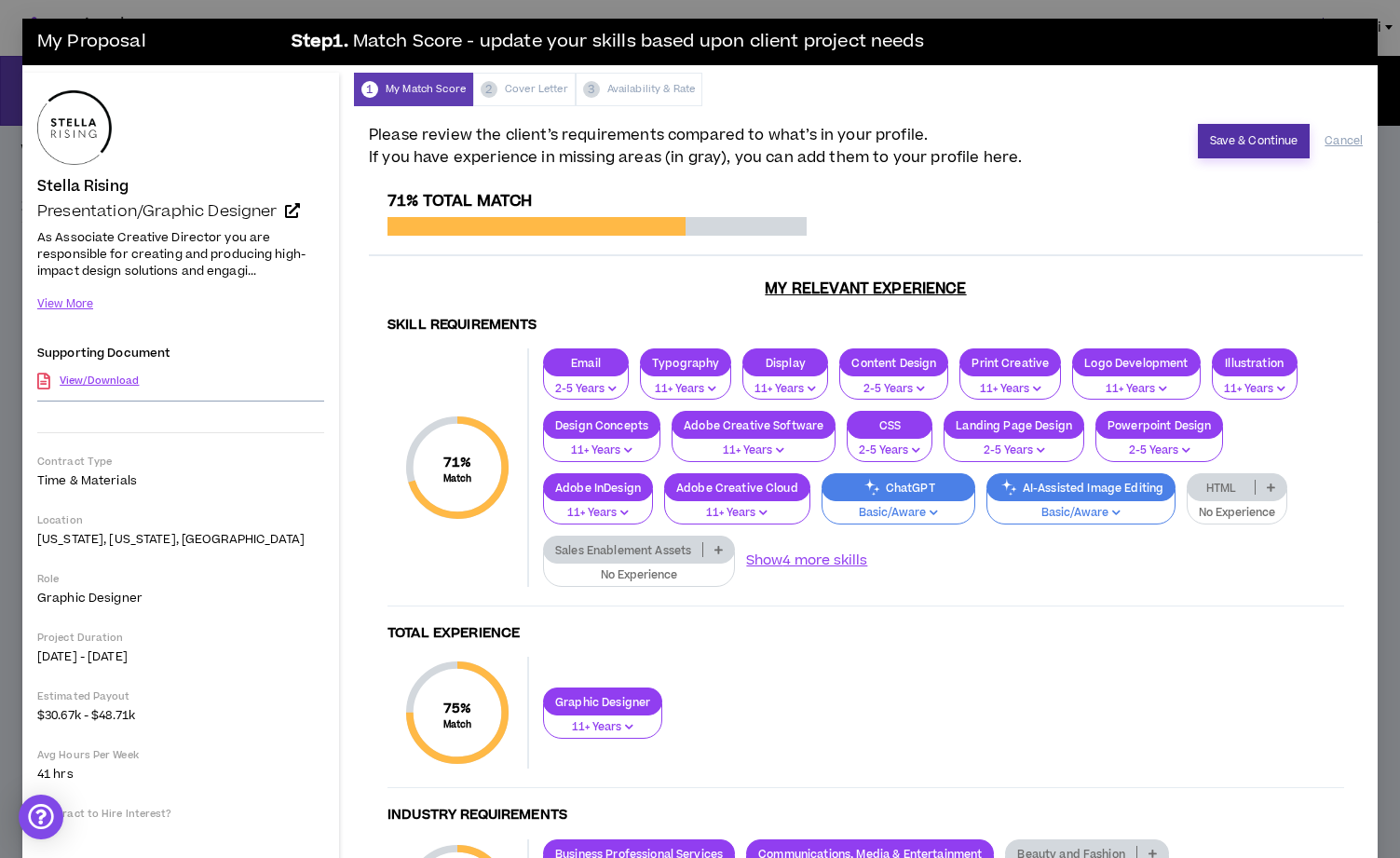
click at [1250, 139] on button "Save & Continue" at bounding box center [1254, 142] width 113 height 35
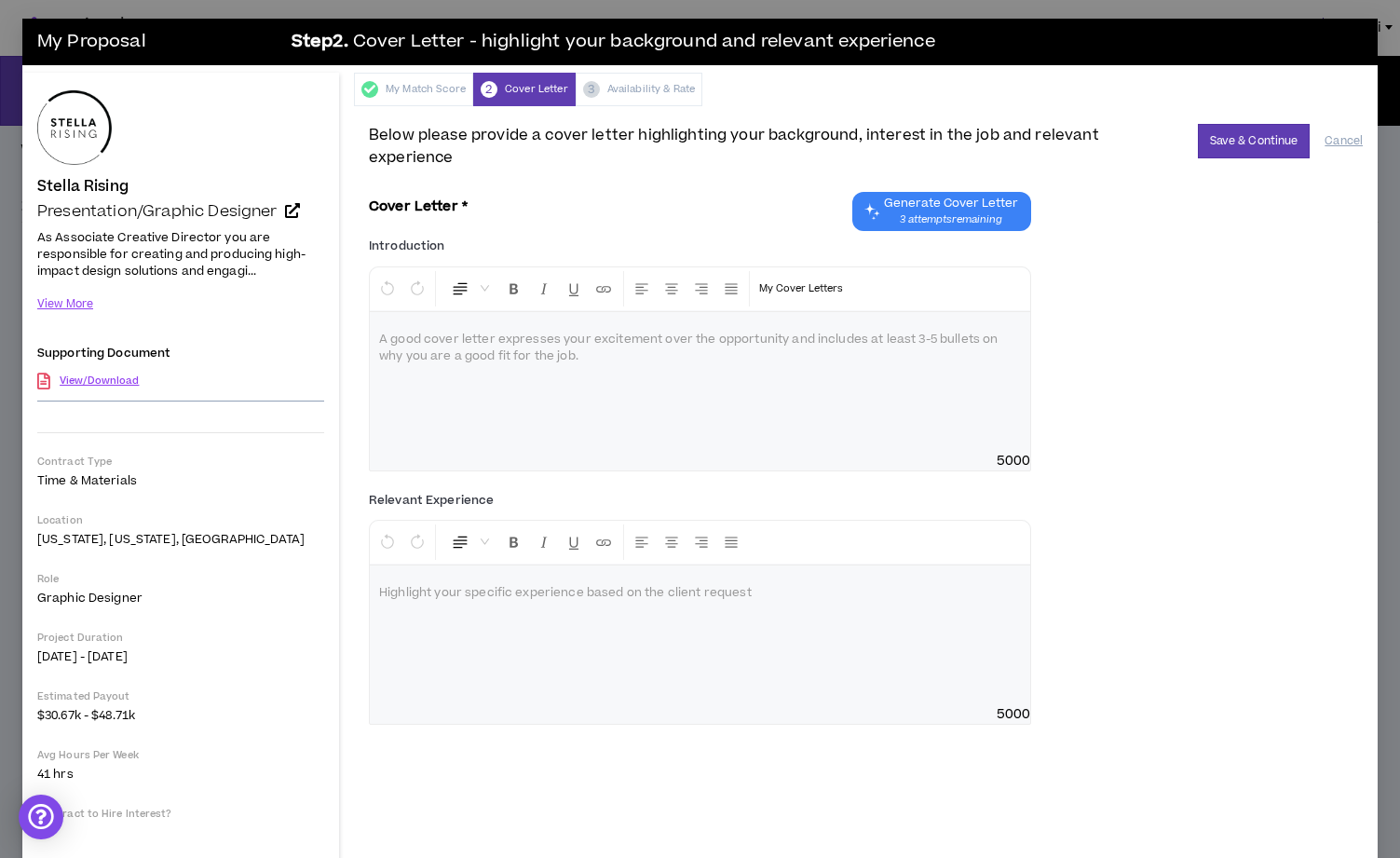
click at [526, 91] on div "My Match Score 2 Cover Letter 3 Availability & Rate" at bounding box center [865, 89] width 1024 height 34
click at [413, 90] on div "My Match Score" at bounding box center [413, 89] width 119 height 34
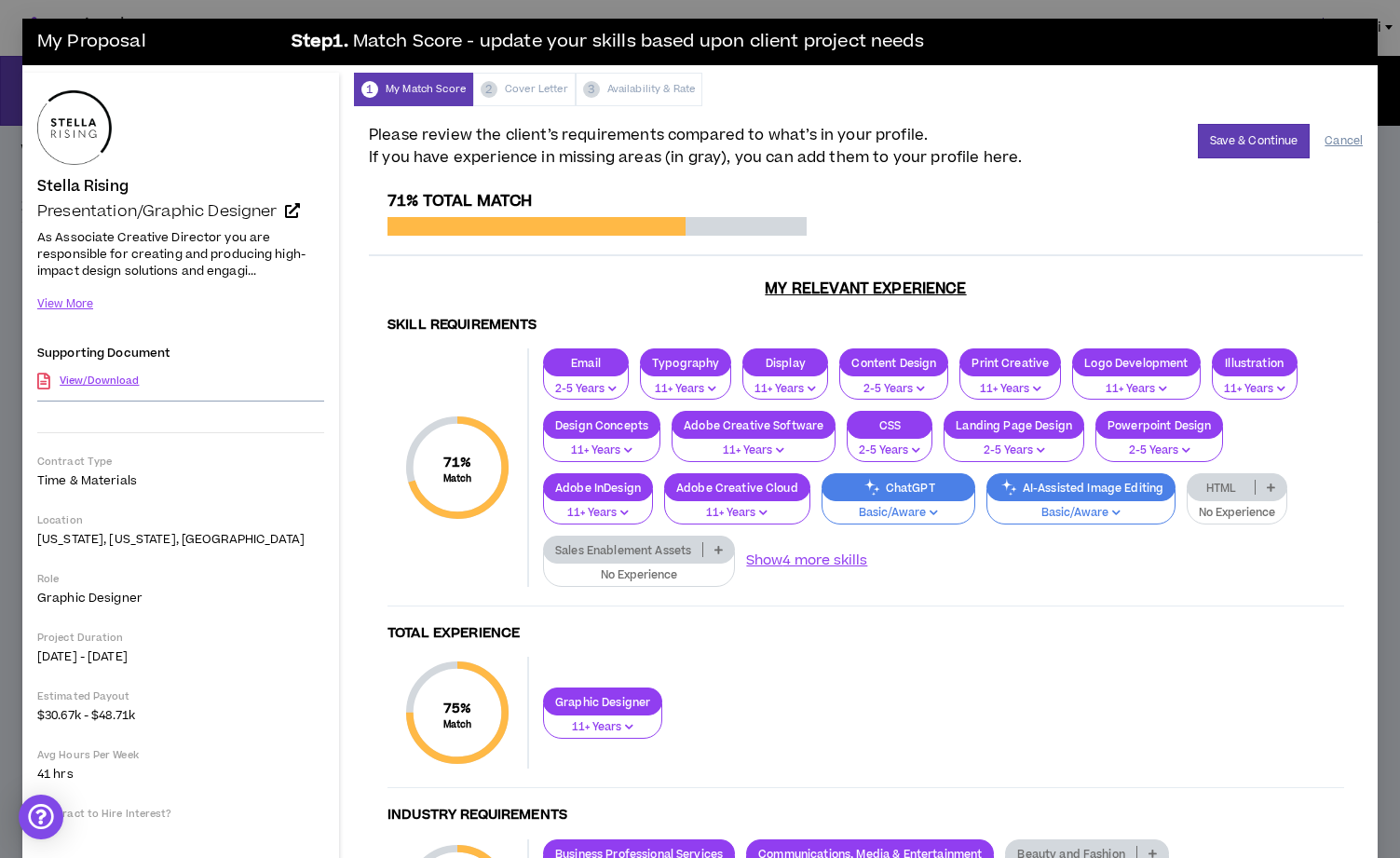
click at [1347, 143] on button "Cancel" at bounding box center [1343, 142] width 39 height 33
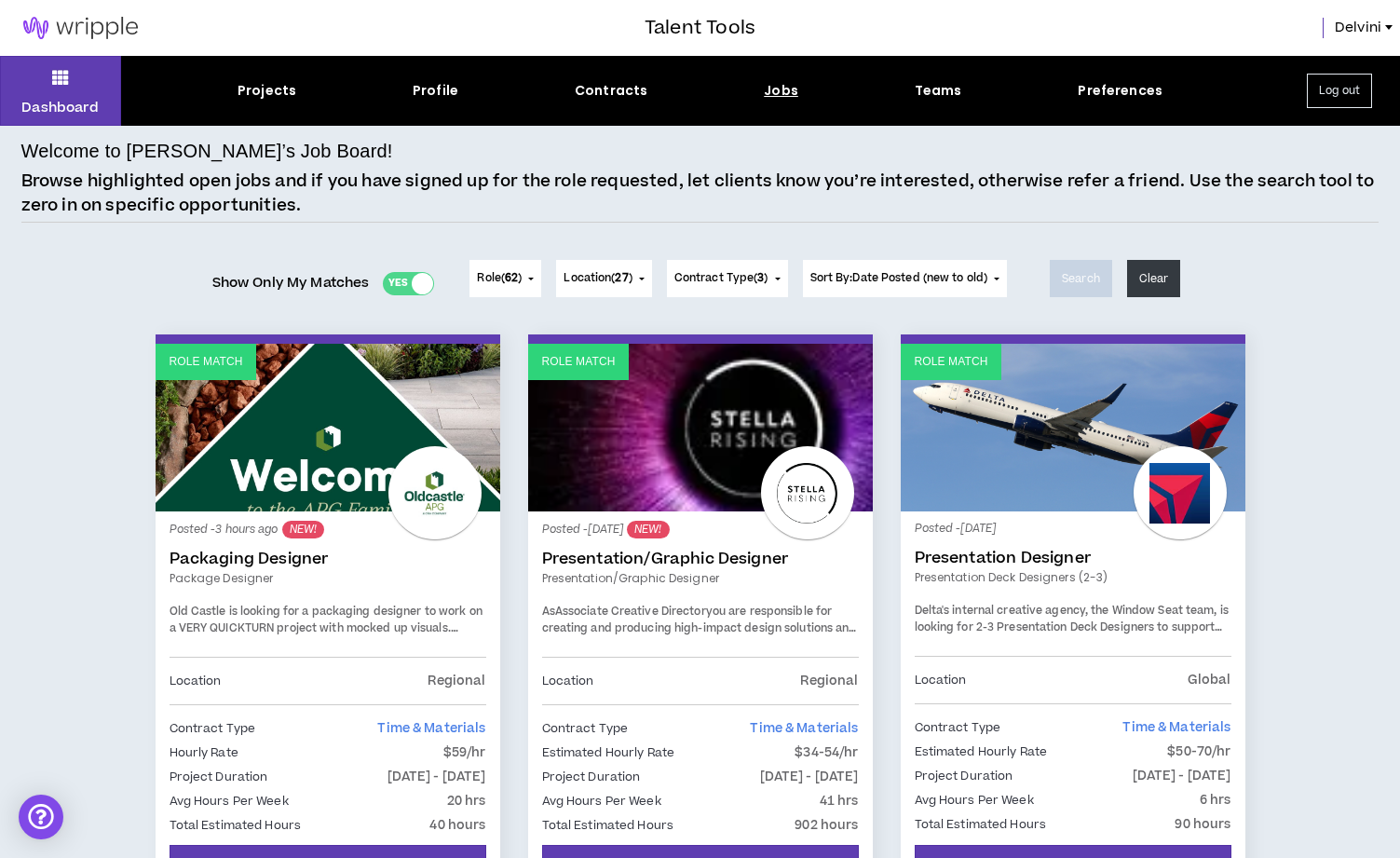
click at [397, 288] on div "Yes No" at bounding box center [407, 283] width 51 height 23
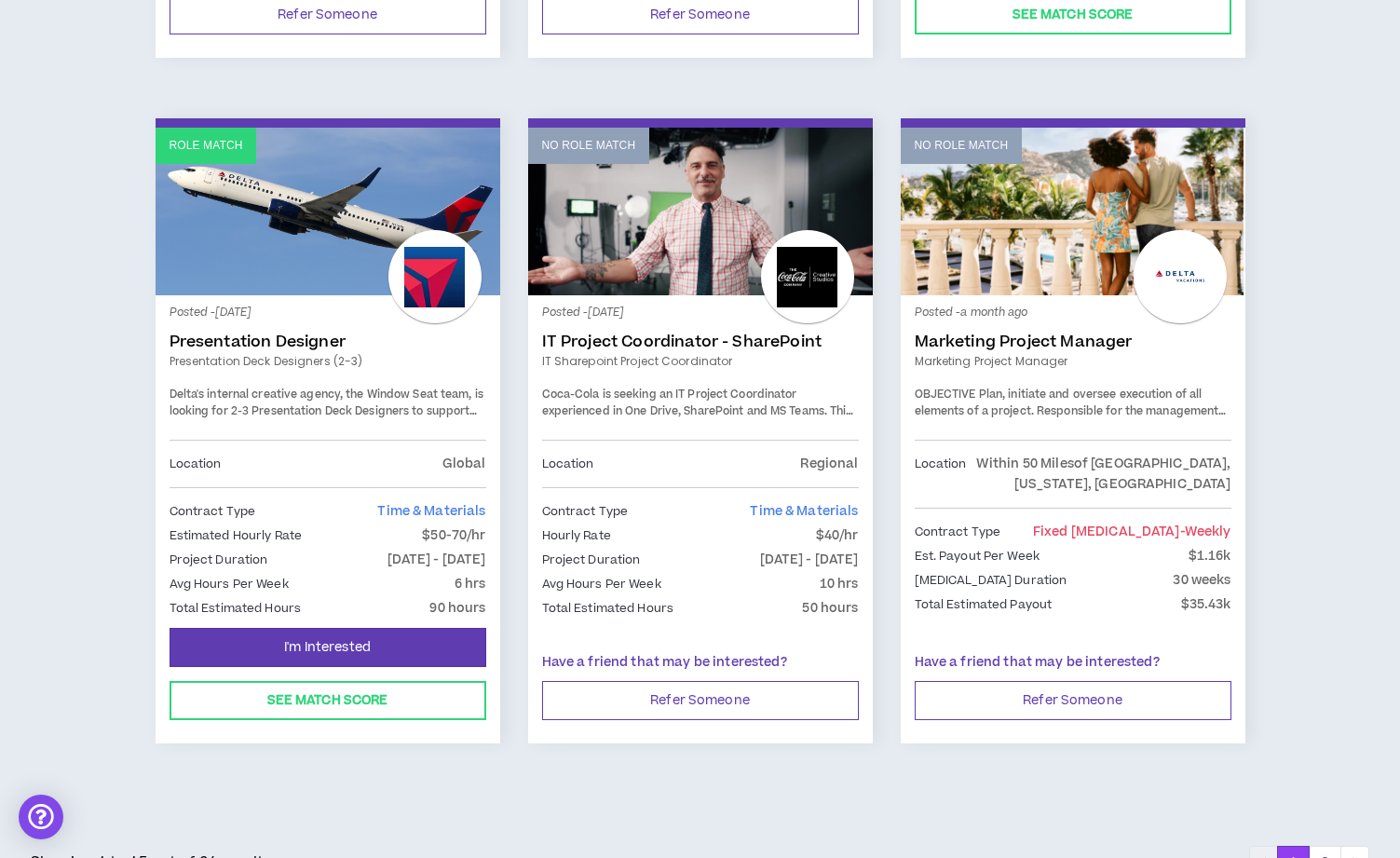
scroll to position [3048, 0]
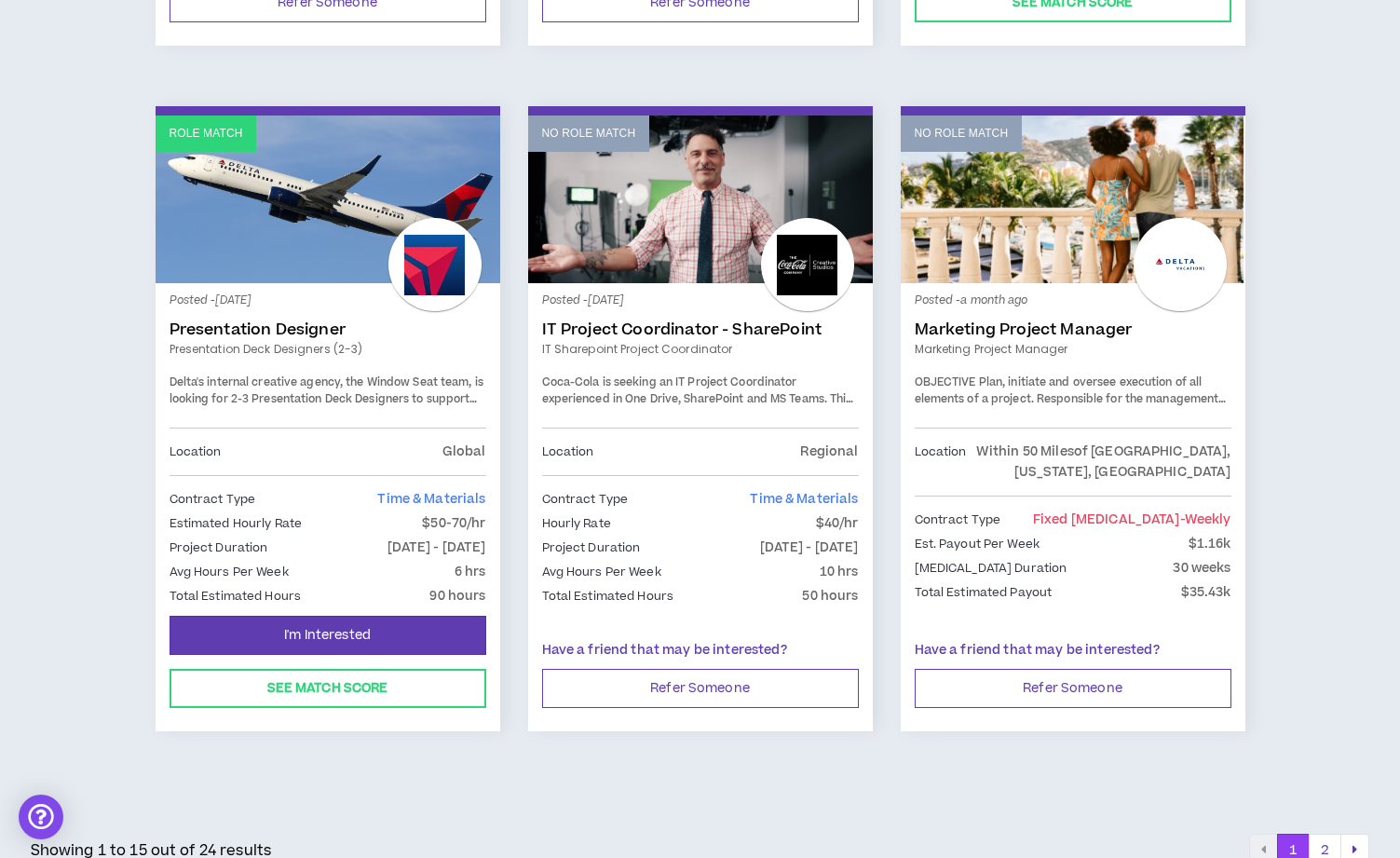
click at [1316, 834] on button "2" at bounding box center [1325, 850] width 33 height 34
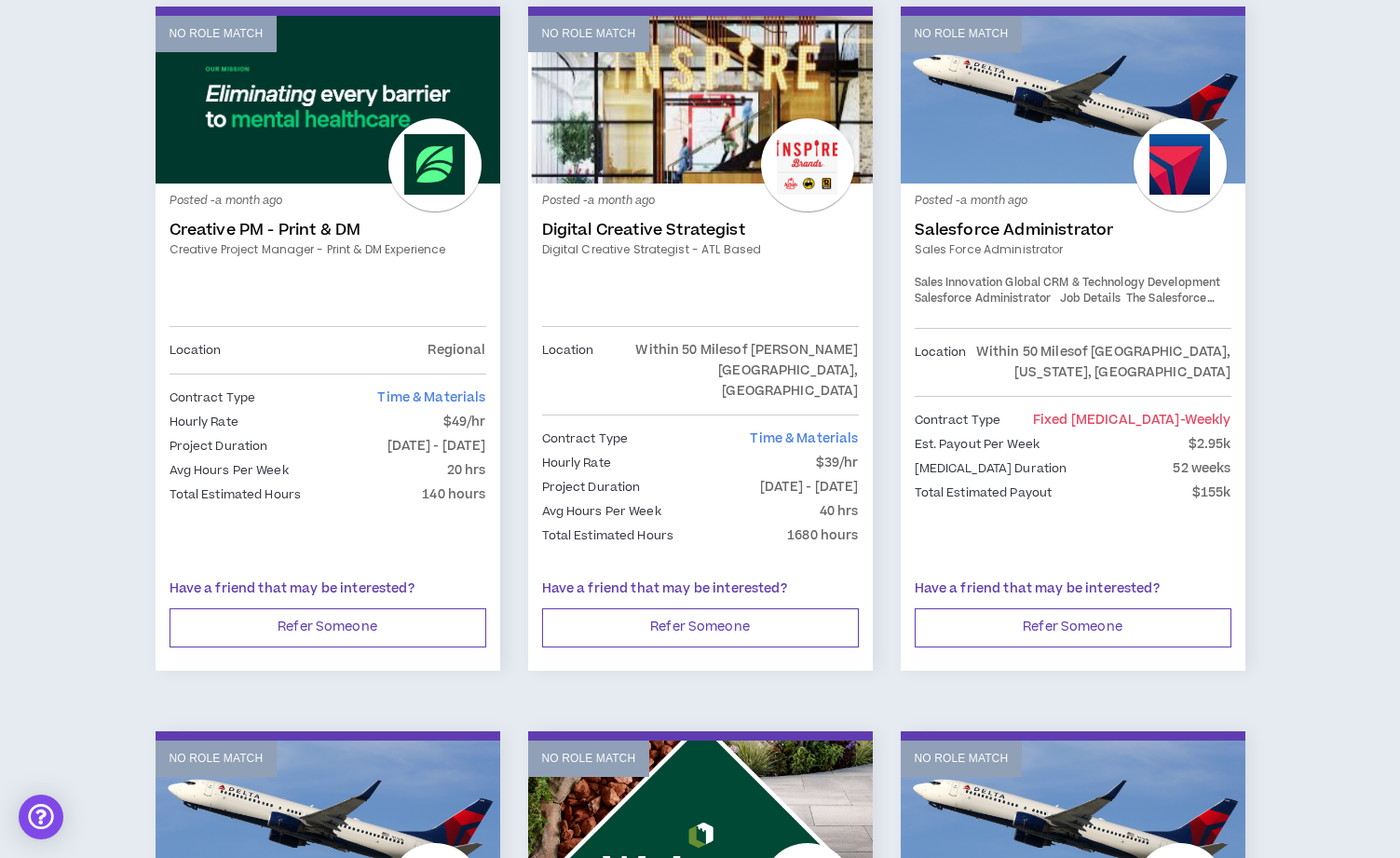
scroll to position [386, 0]
